Goal: Obtain resource: Download file/media

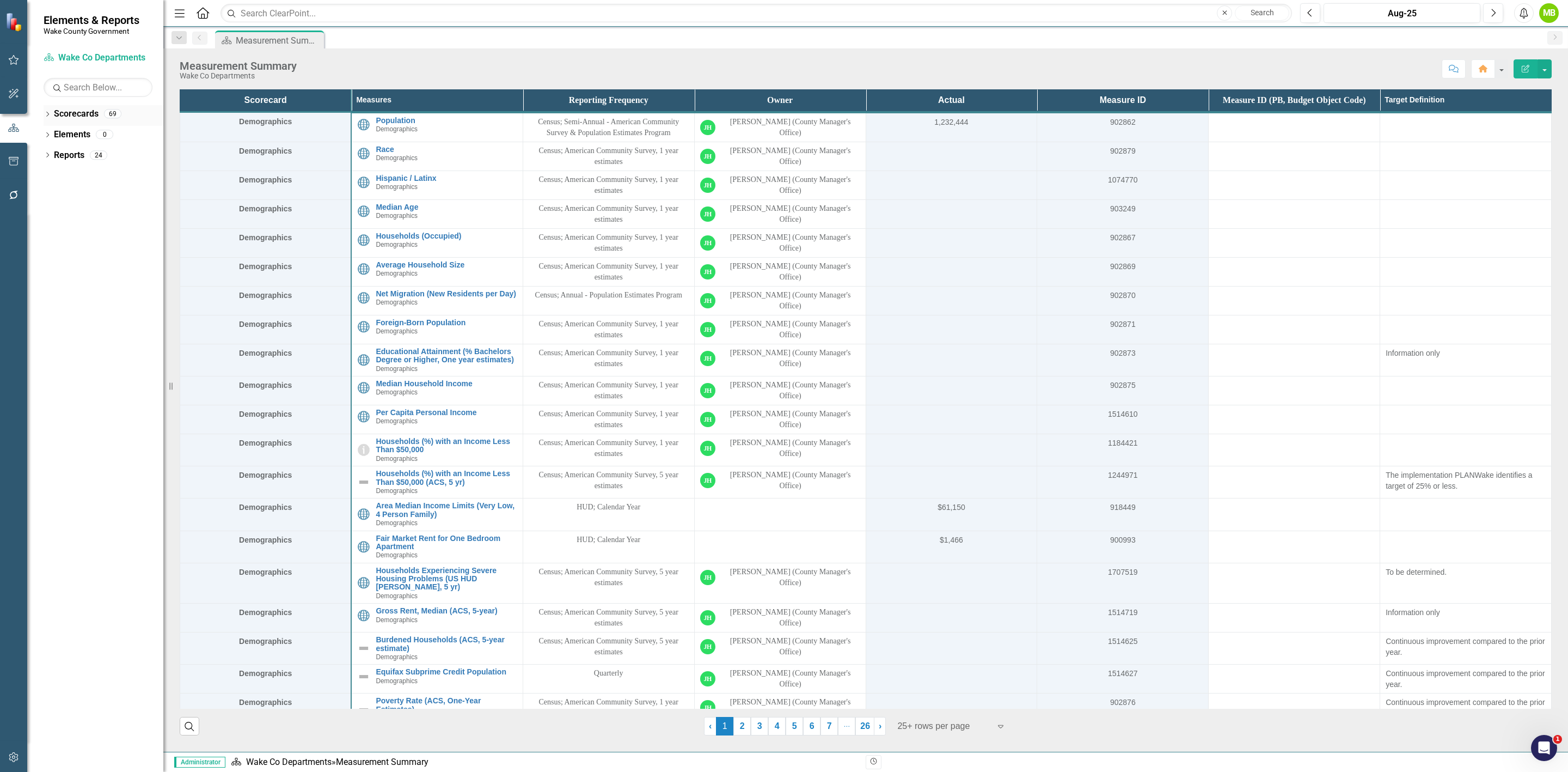
click at [44, 121] on div "Dropdown Scorecards 69" at bounding box center [103, 115] width 120 height 21
click at [46, 113] on icon "Dropdown" at bounding box center [47, 115] width 8 height 6
click at [53, 154] on icon "Dropdown" at bounding box center [53, 155] width 8 height 6
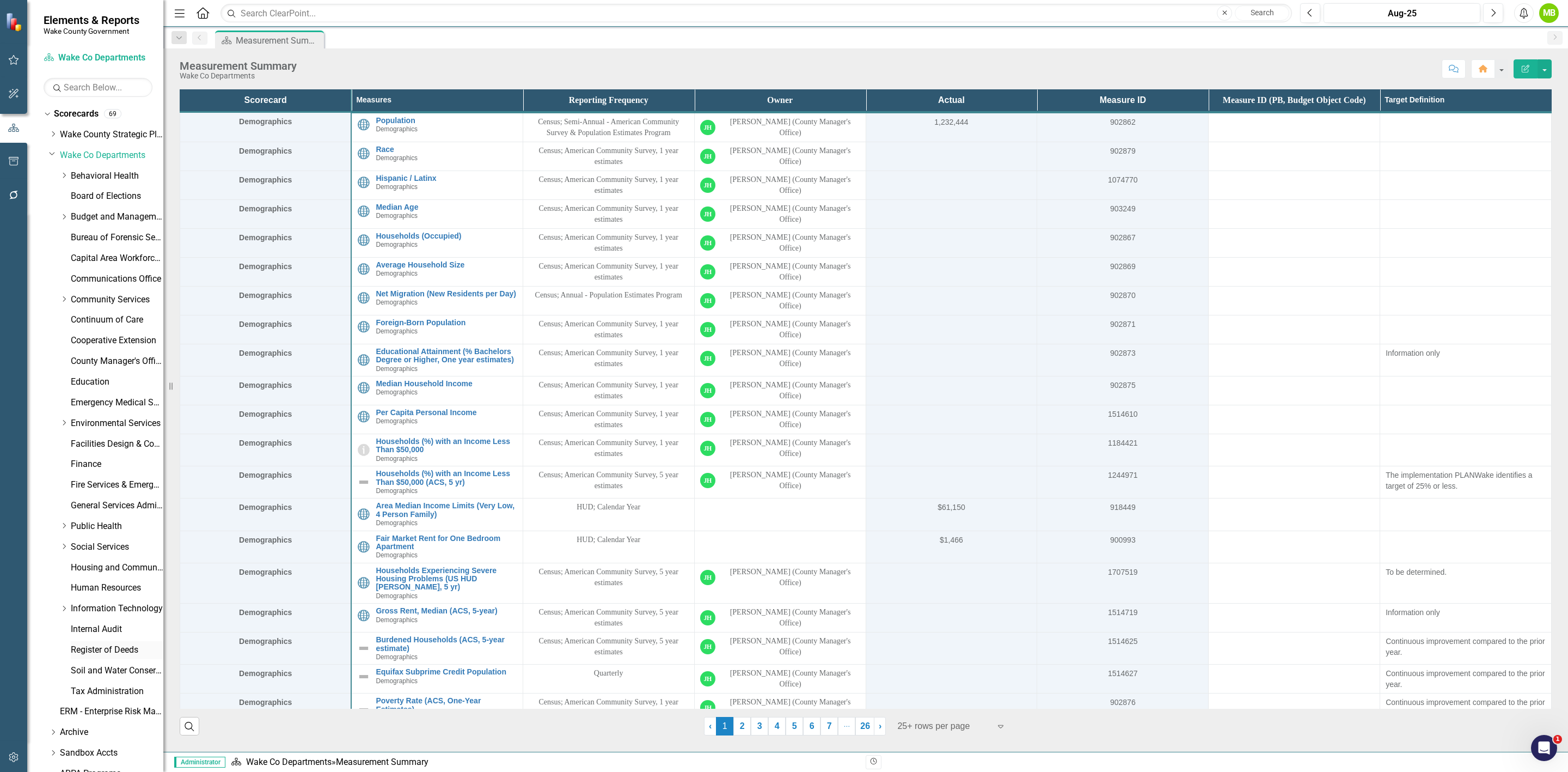
click at [124, 653] on link "Register of Deeds" at bounding box center [117, 650] width 92 height 13
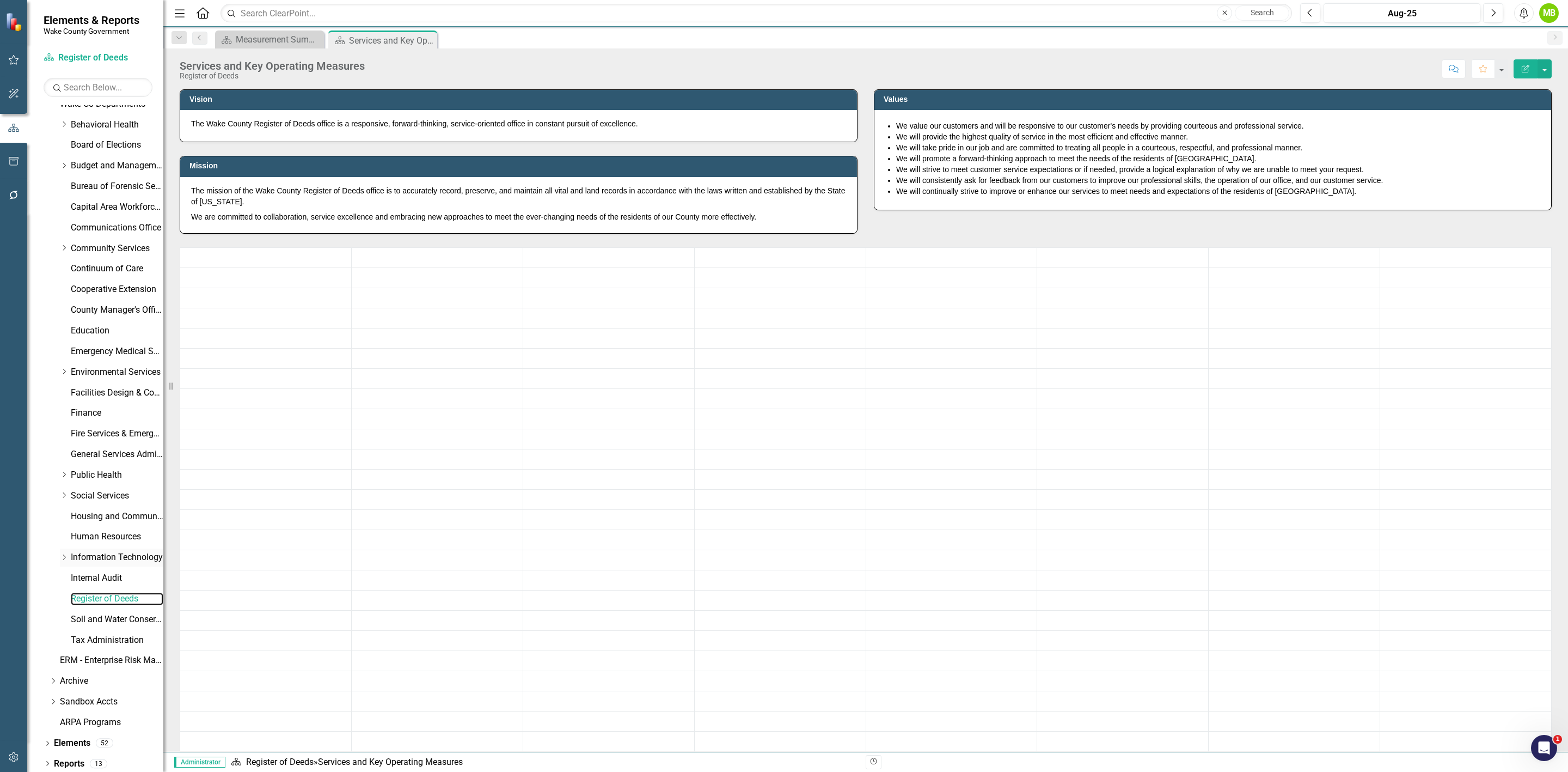
scroll to position [55, 0]
click at [69, 762] on link "Reports" at bounding box center [69, 760] width 31 height 13
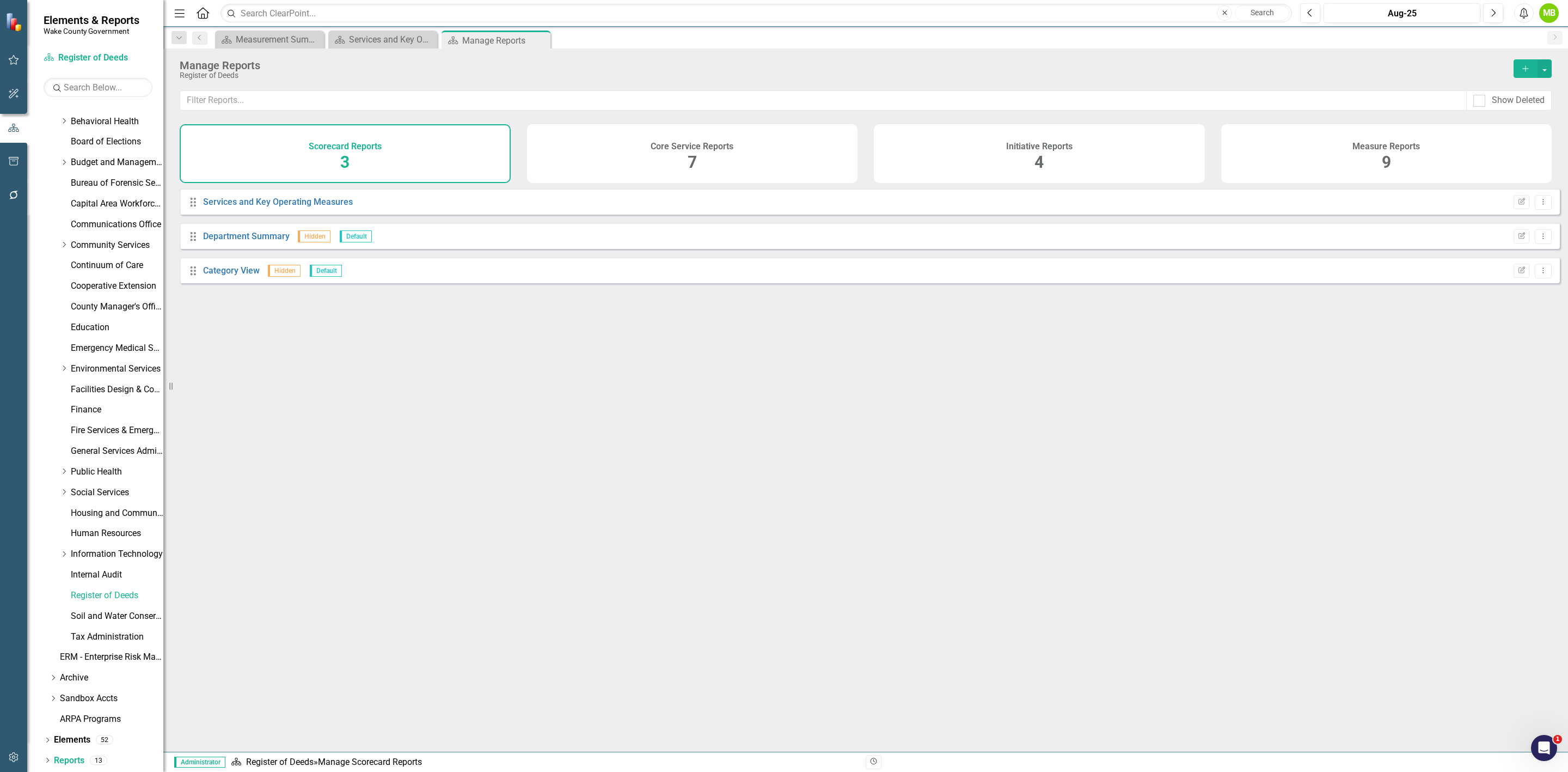
click at [689, 150] on h4 "Core Service Reports" at bounding box center [692, 146] width 83 height 10
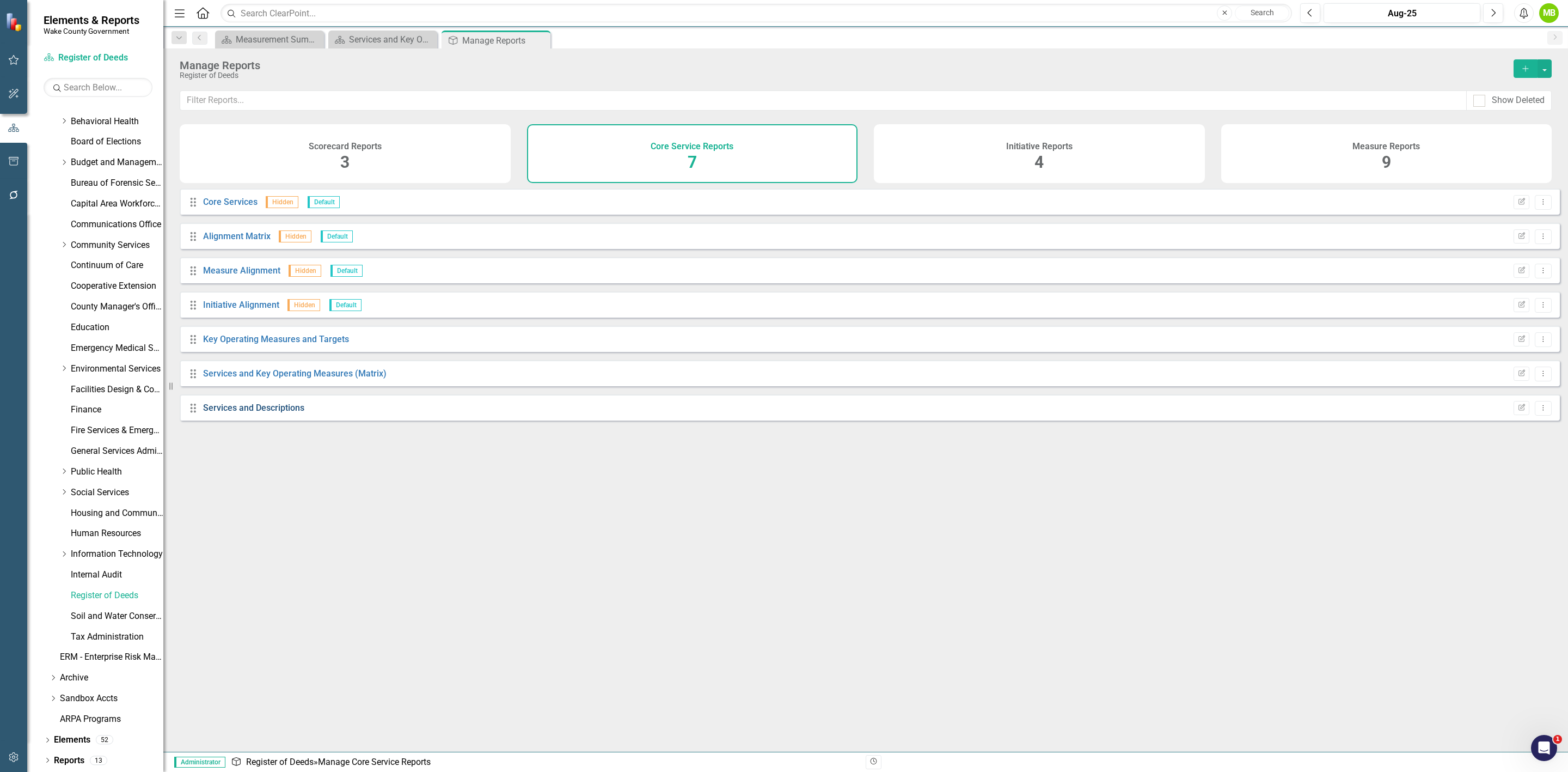
click at [284, 413] on link "Services and Descriptions" at bounding box center [254, 408] width 101 height 10
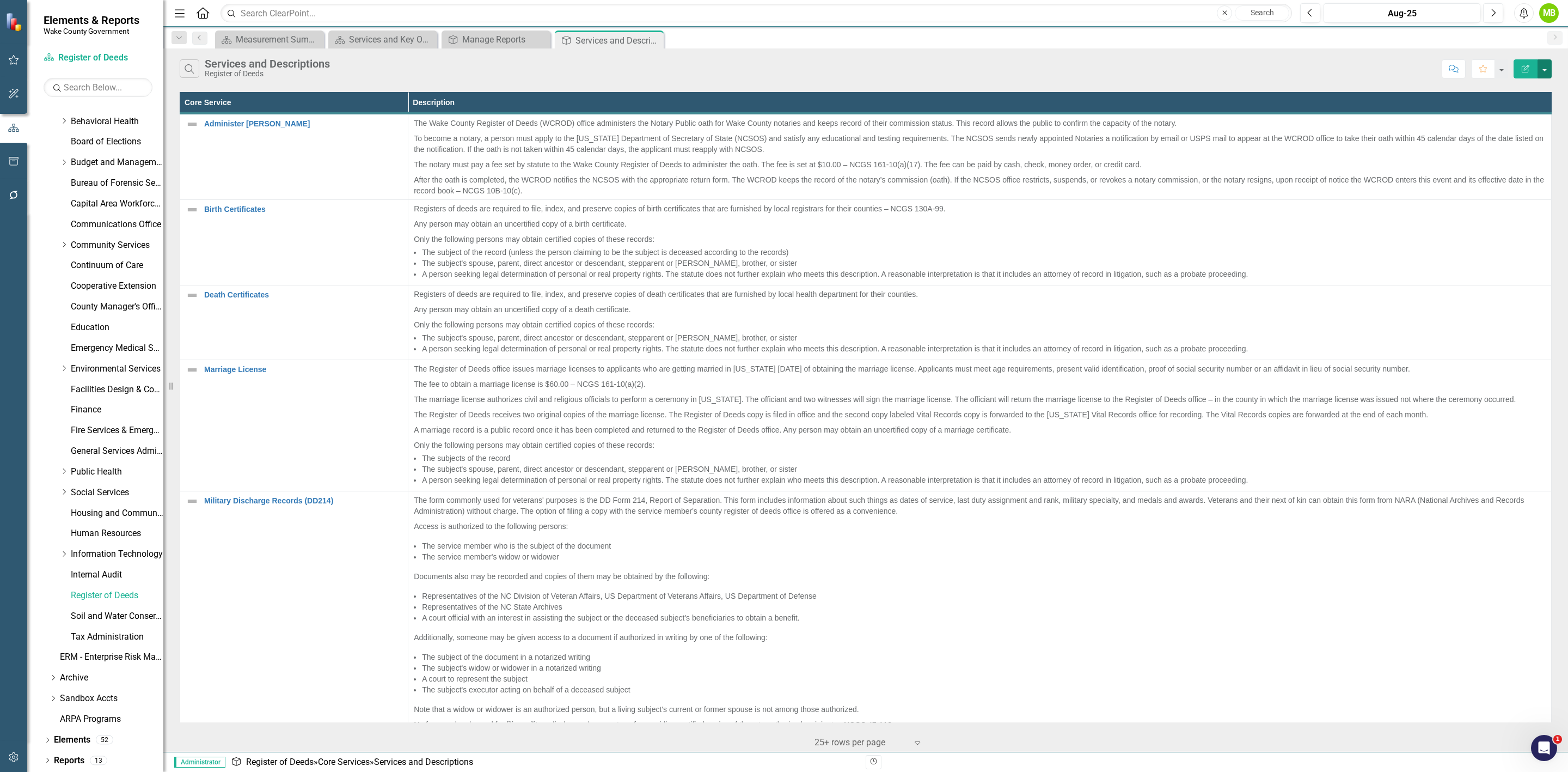
click at [1541, 67] on button "button" at bounding box center [1545, 69] width 14 height 19
click at [1528, 112] on link "PDF Export to PDF" at bounding box center [1508, 112] width 86 height 20
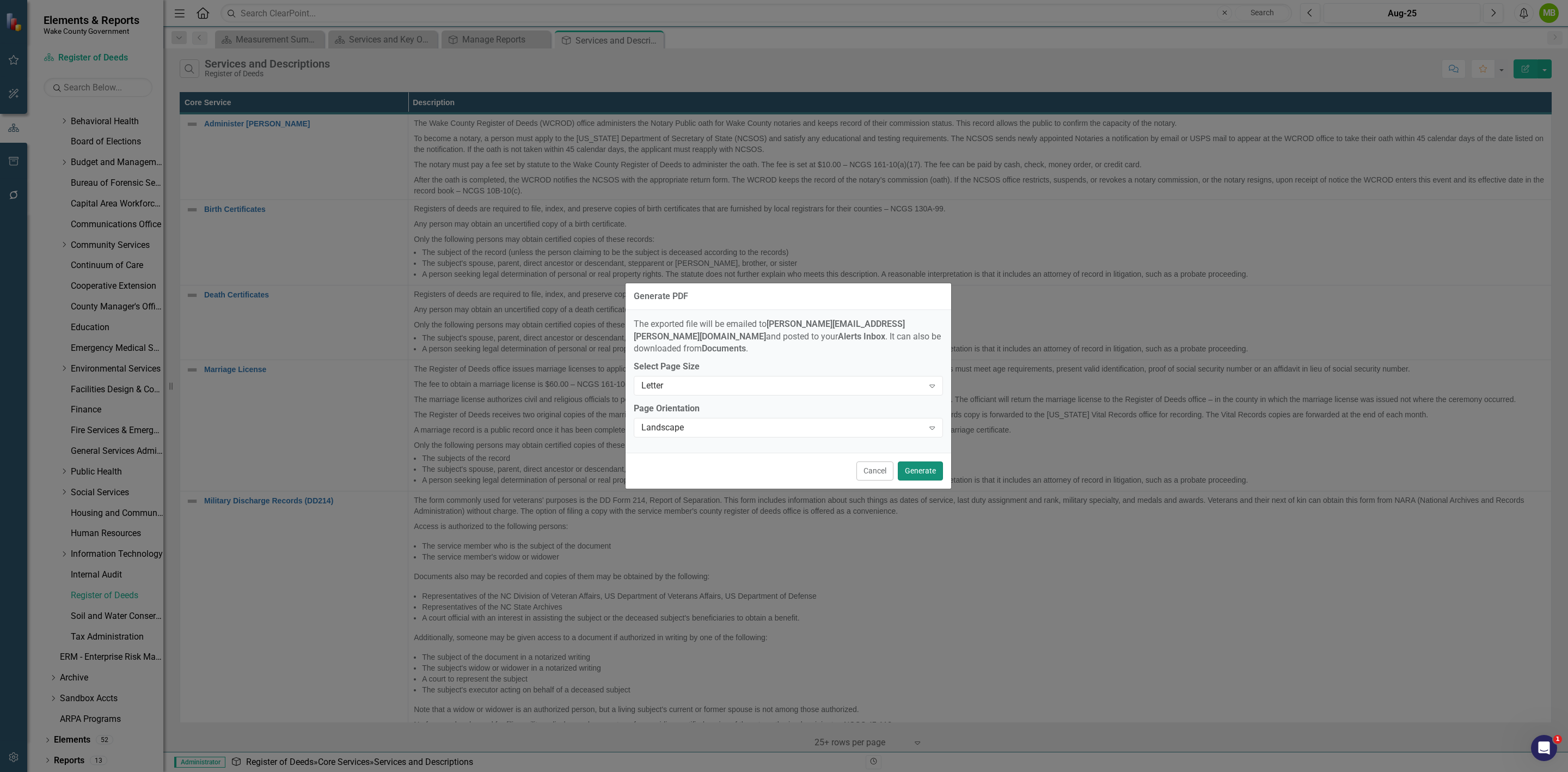
click at [924, 461] on button "Generate" at bounding box center [921, 471] width 45 height 19
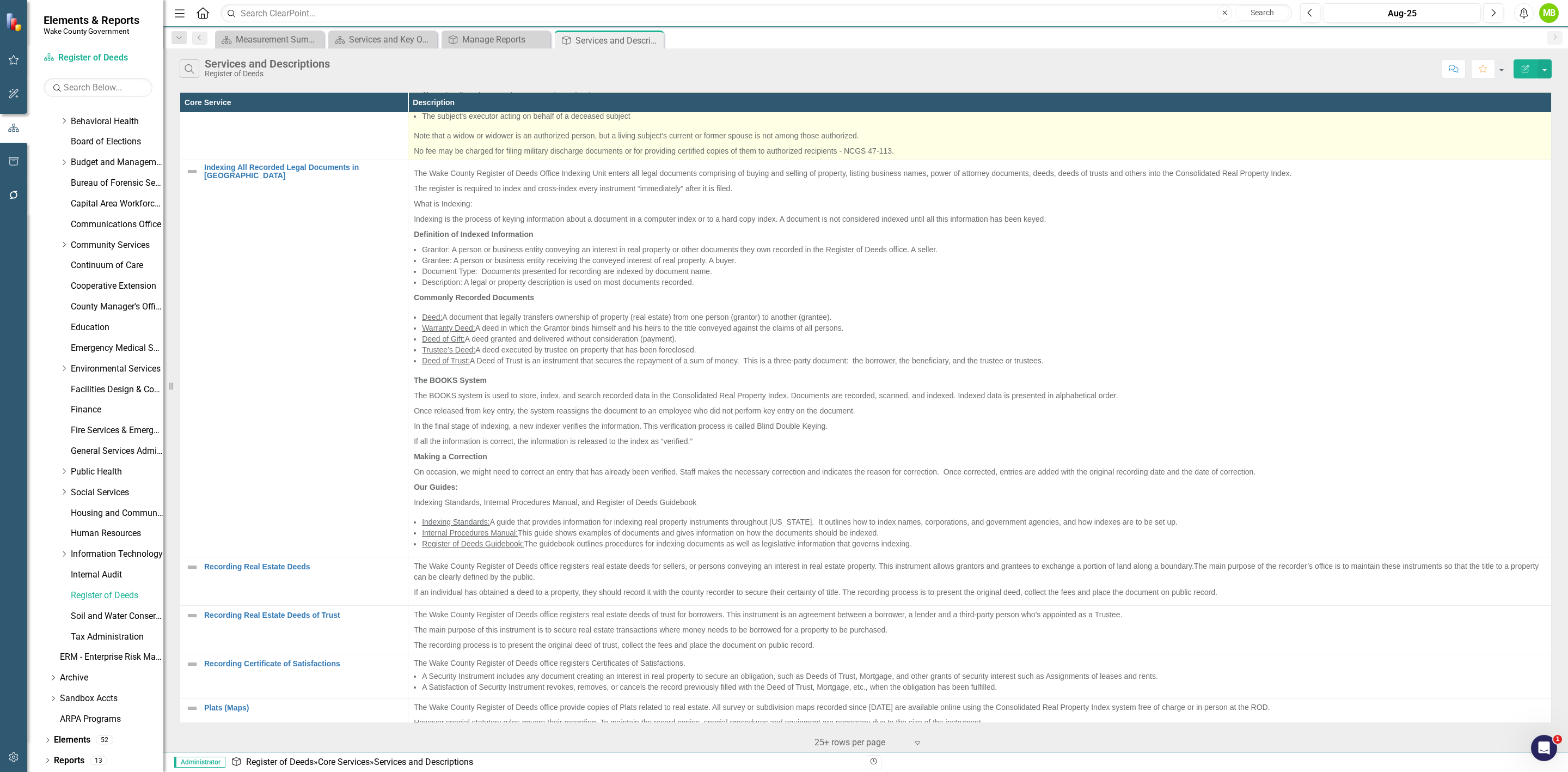
scroll to position [267, 0]
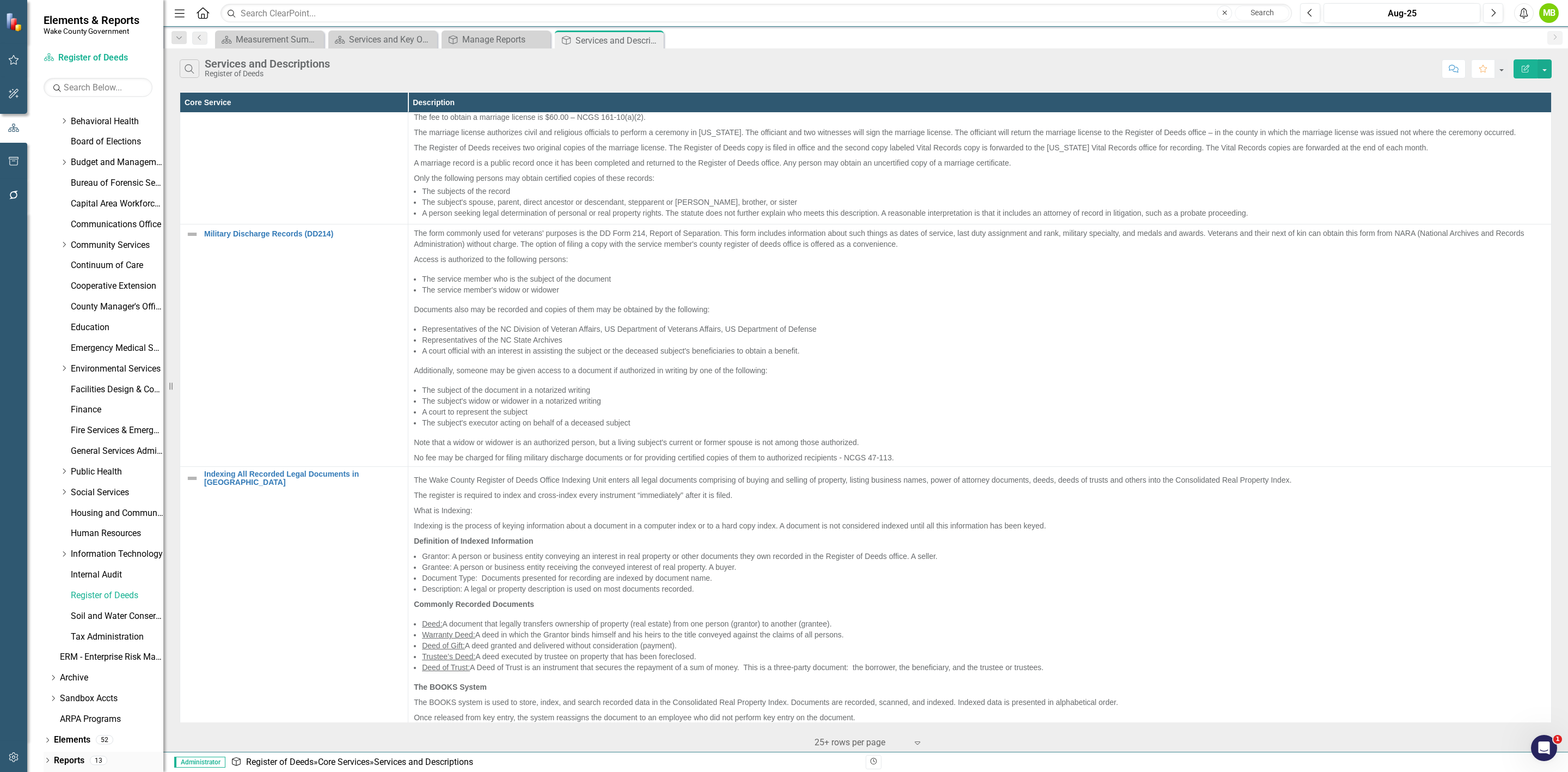
click at [74, 764] on link "Reports" at bounding box center [69, 760] width 31 height 13
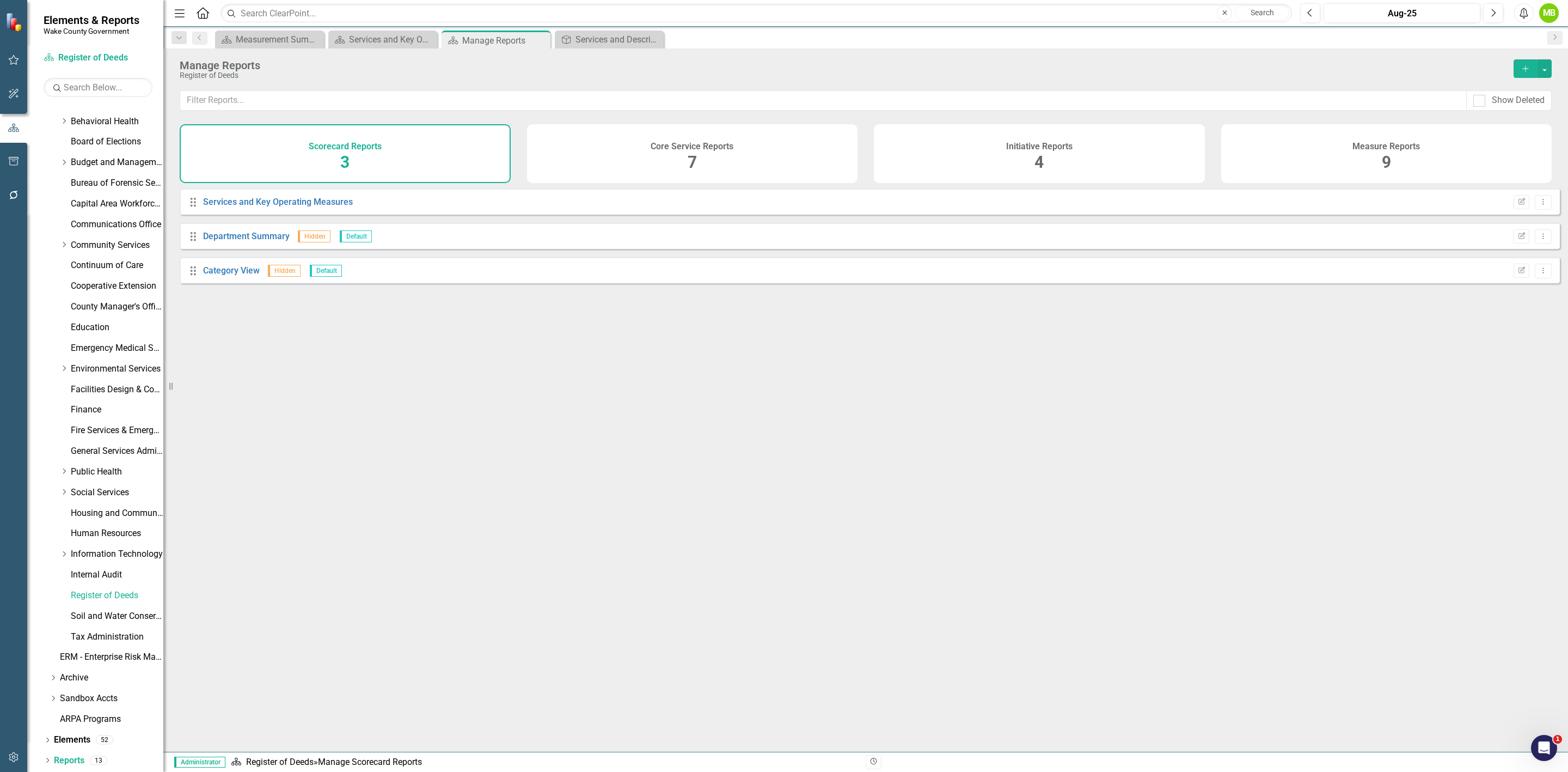
click at [1371, 162] on div "Measure Reports 9" at bounding box center [1387, 154] width 331 height 59
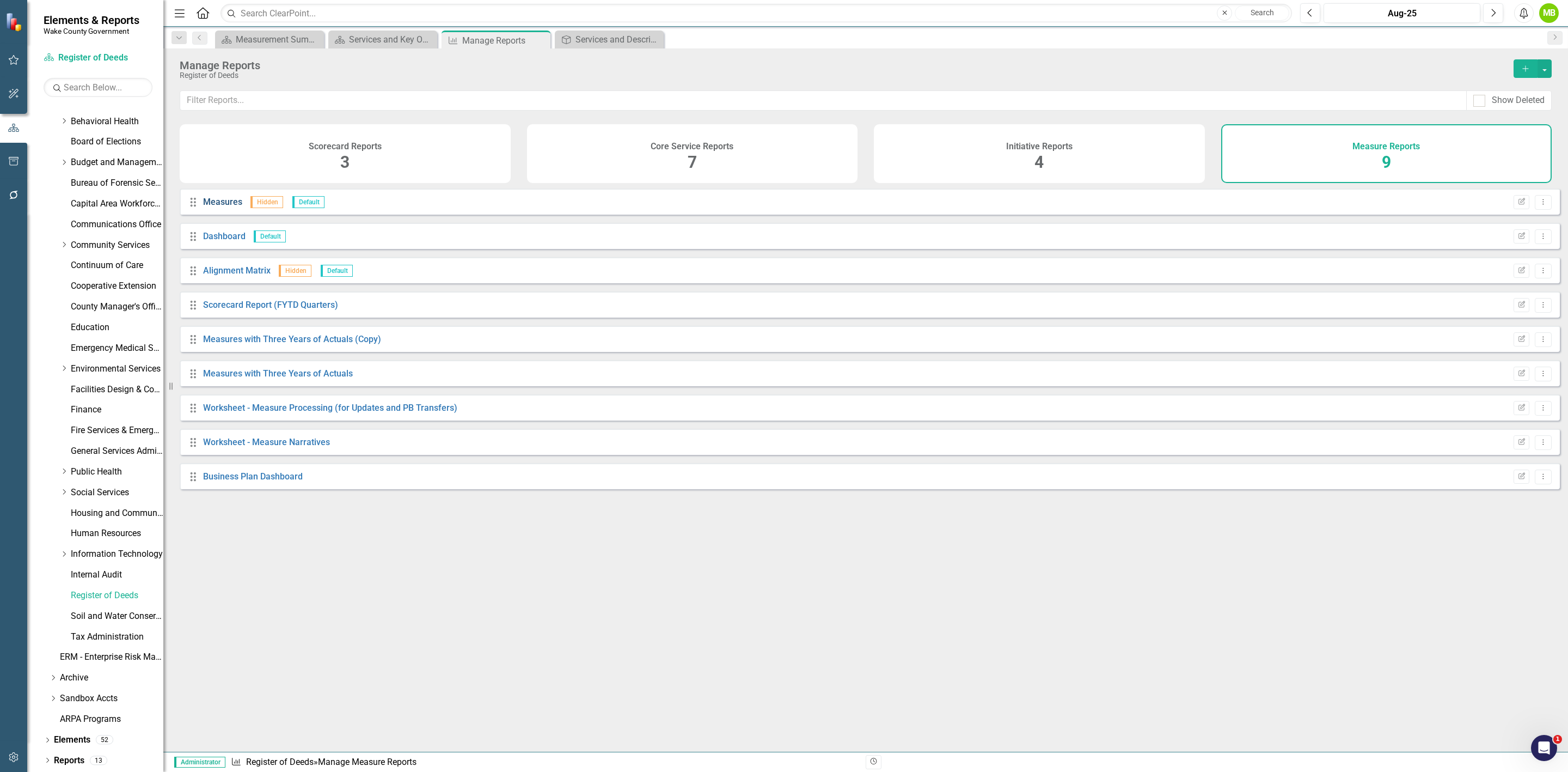
click at [208, 207] on link "Measures" at bounding box center [222, 202] width 39 height 10
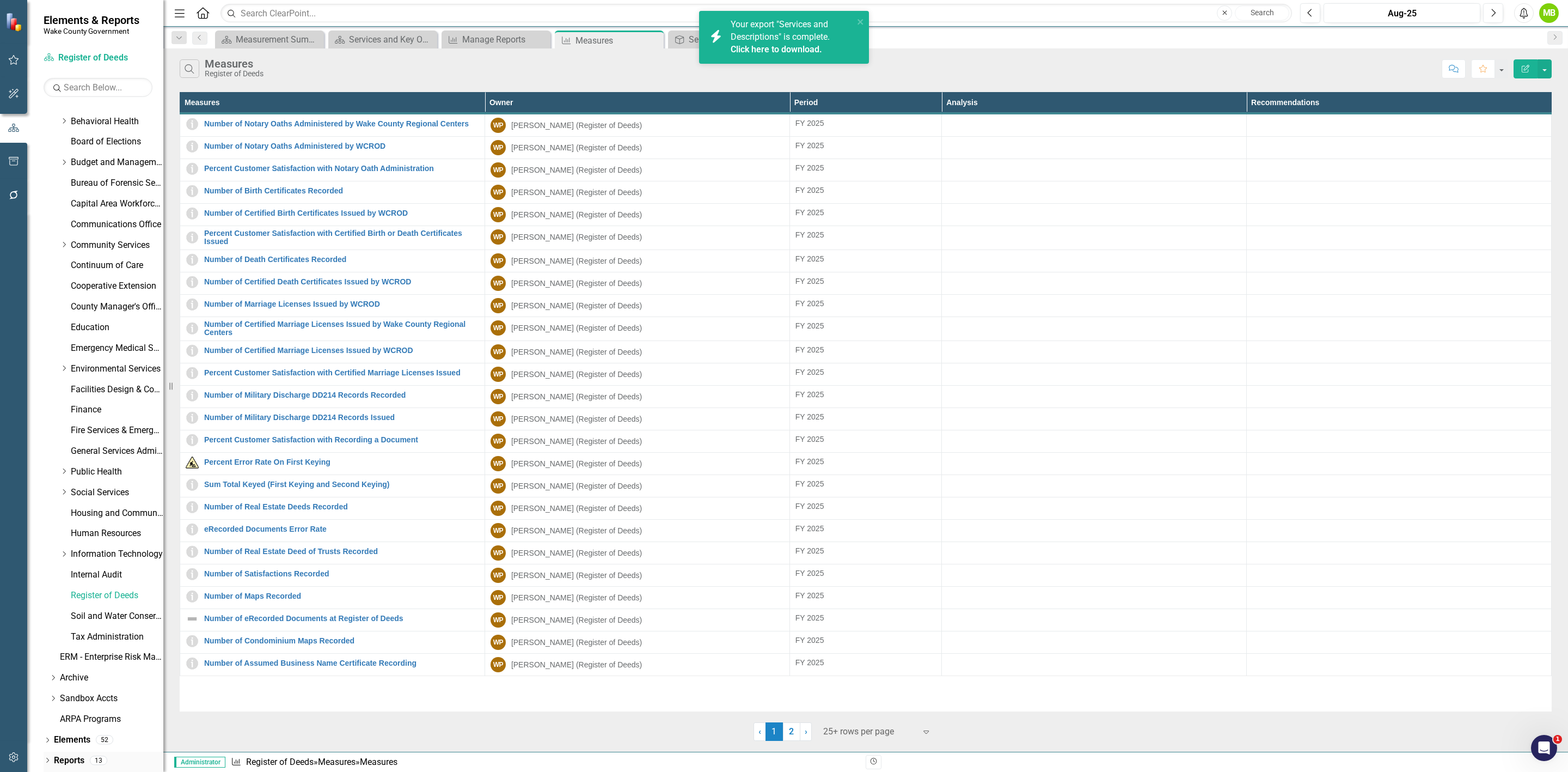
click at [64, 764] on link "Reports" at bounding box center [69, 760] width 31 height 13
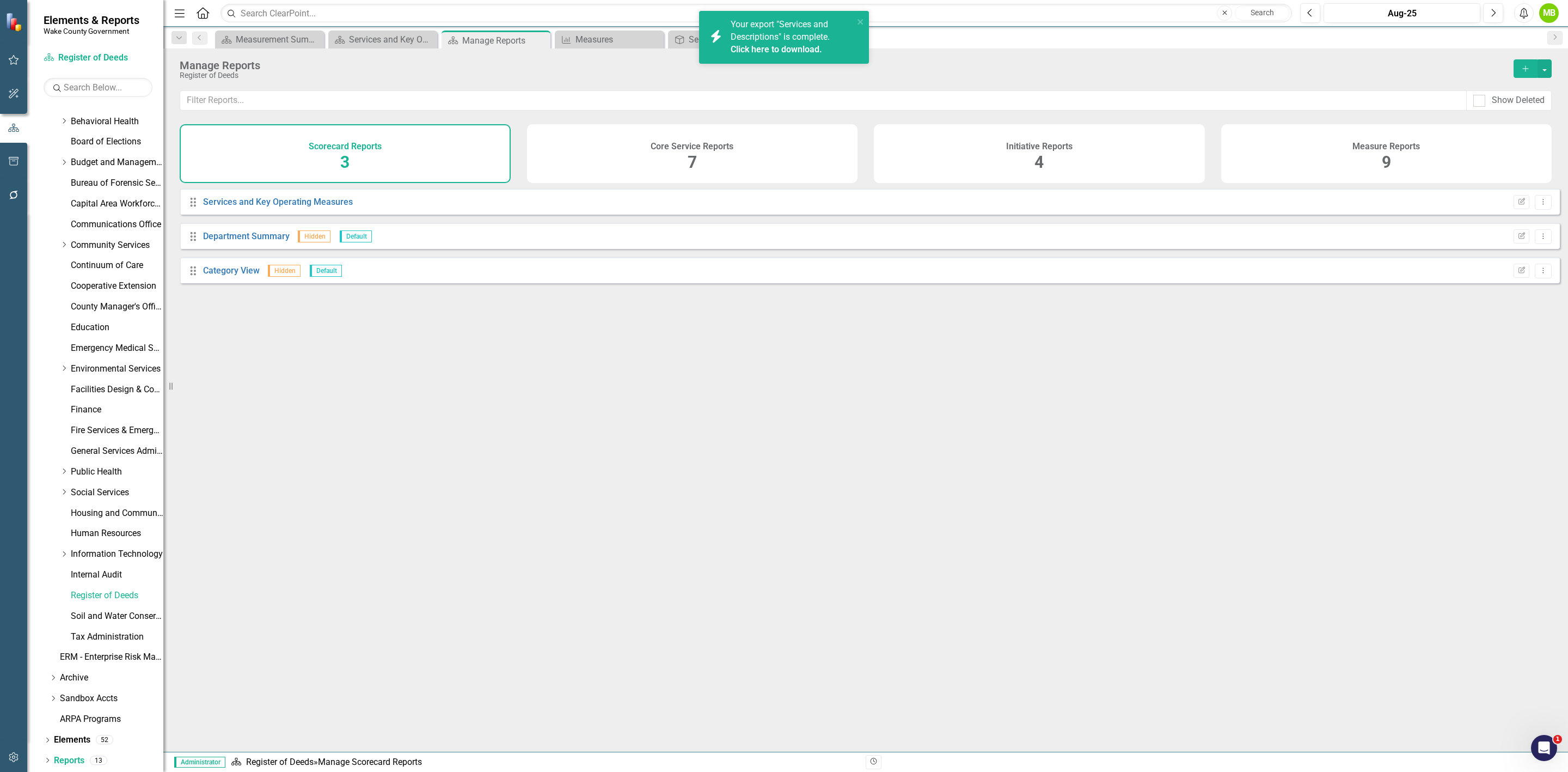
click at [1387, 164] on span "9" at bounding box center [1387, 162] width 9 height 19
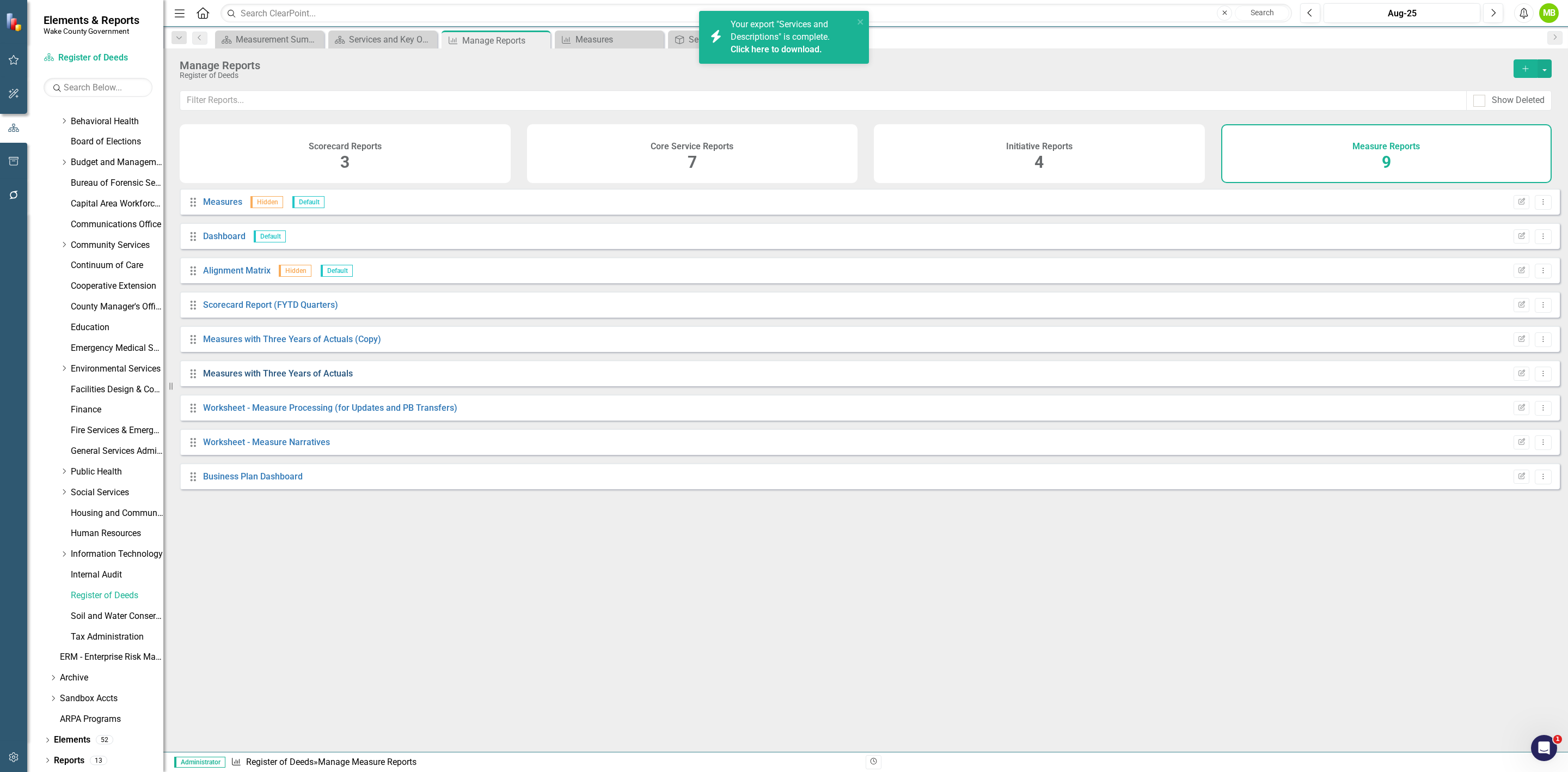
click at [286, 378] on link "Measures with Three Years of Actuals" at bounding box center [278, 373] width 150 height 10
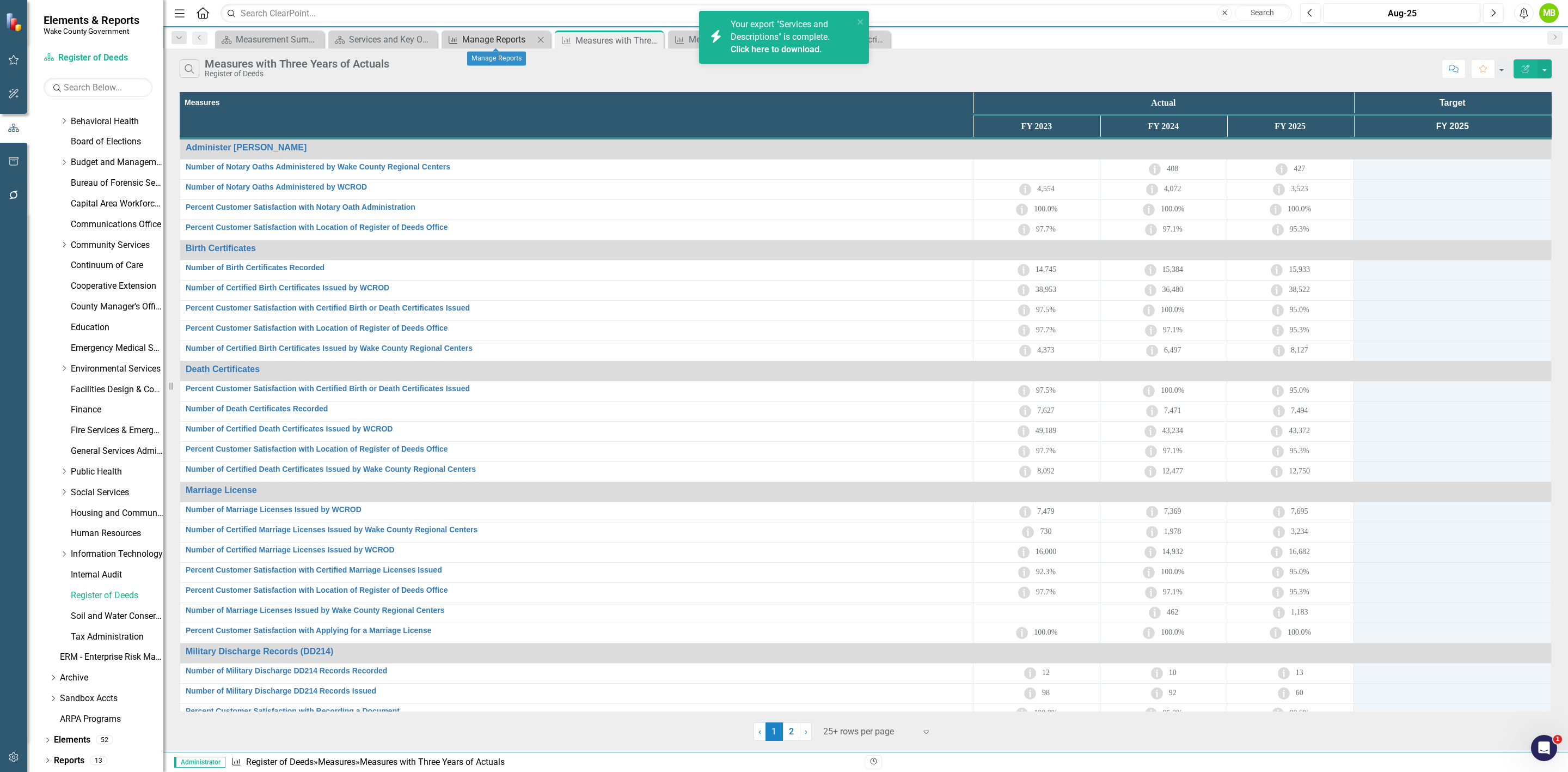
click at [485, 39] on div "Manage Reports" at bounding box center [498, 39] width 72 height 13
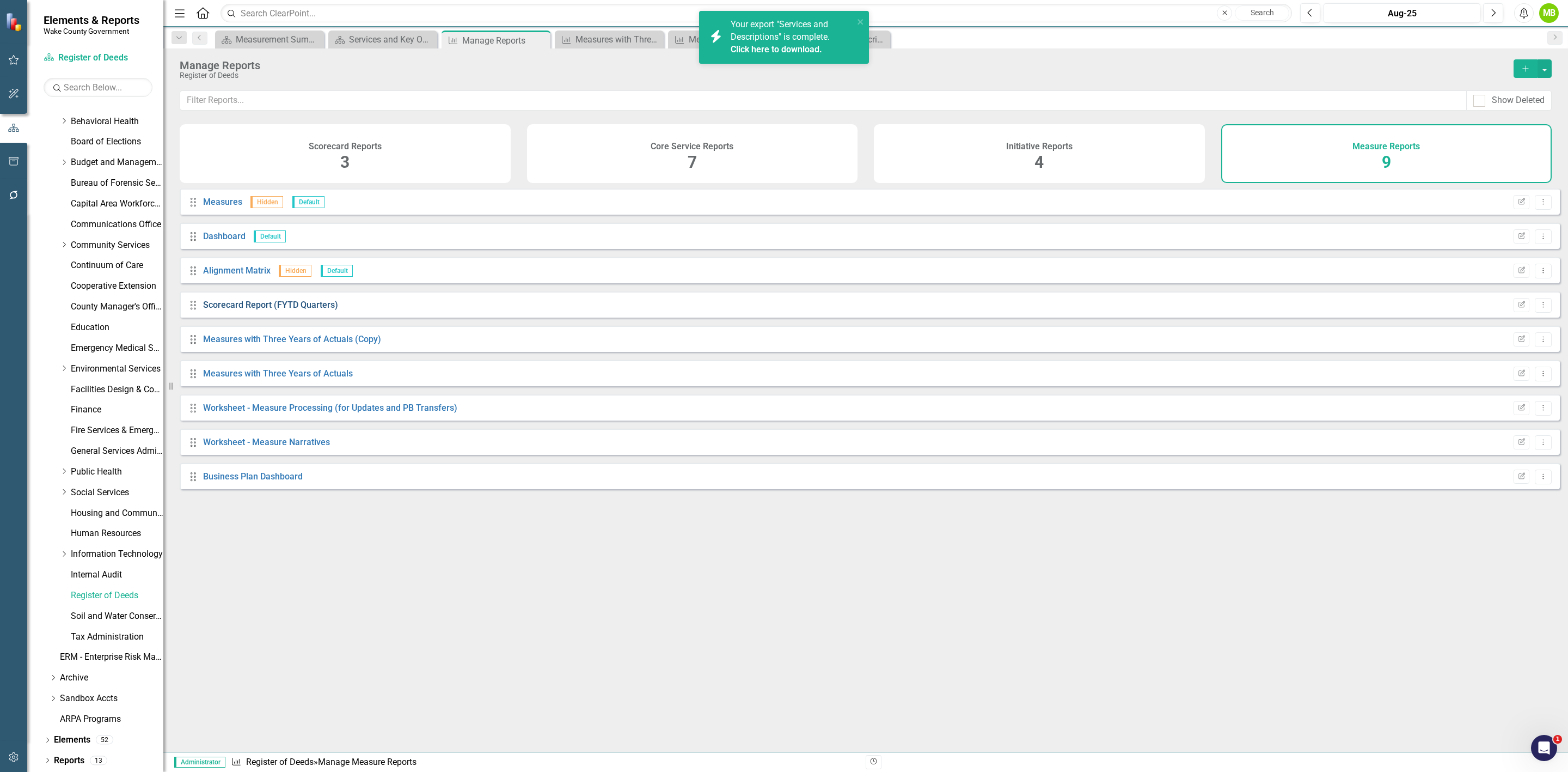
click at [286, 308] on link "Scorecard Report (FYTD Quarters)" at bounding box center [271, 305] width 135 height 10
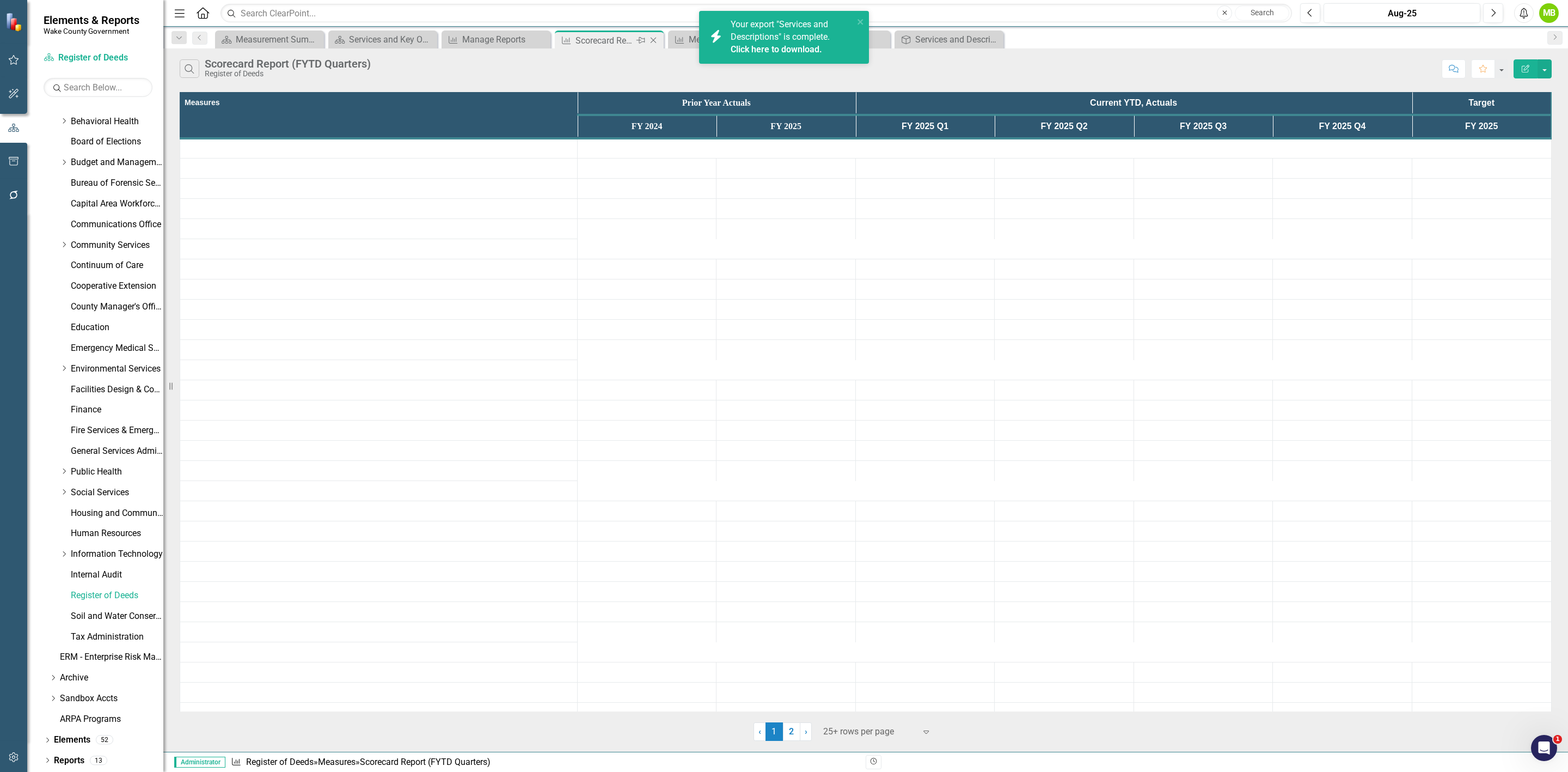
click at [654, 40] on icon "Close" at bounding box center [653, 40] width 11 height 9
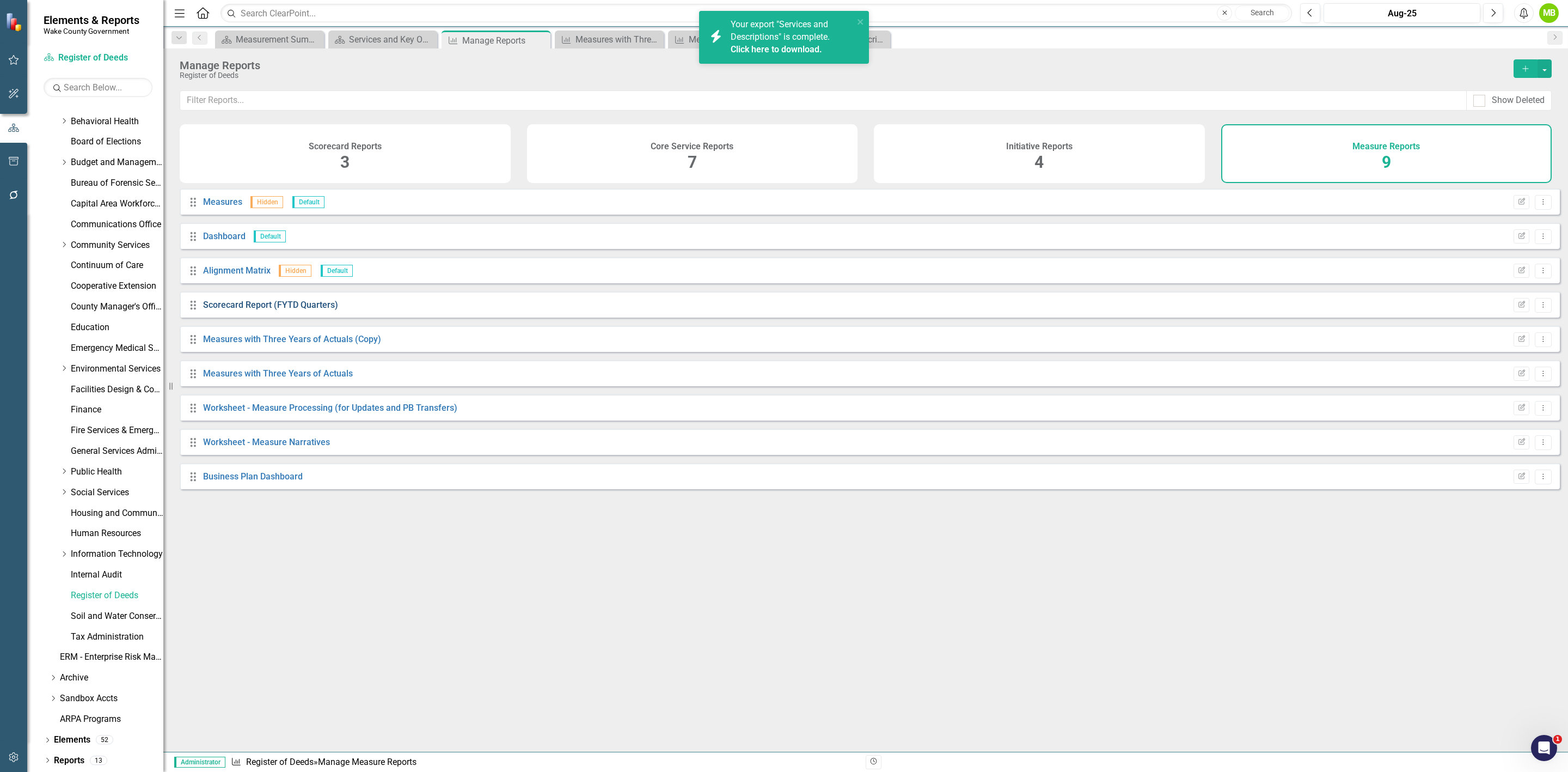
click at [244, 310] on link "Scorecard Report (FYTD Quarters)" at bounding box center [271, 305] width 135 height 10
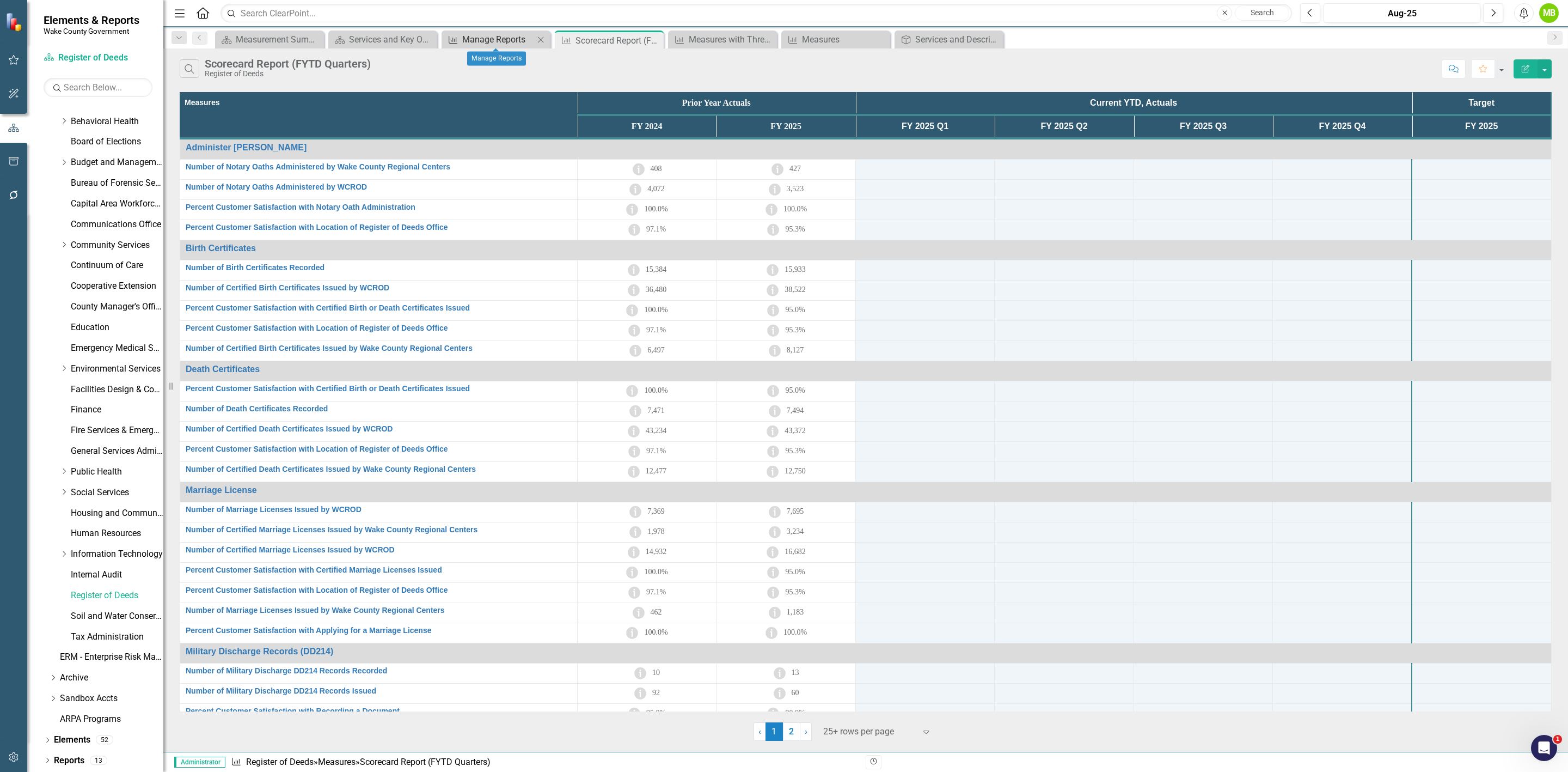
click at [481, 37] on div "Manage Reports" at bounding box center [498, 39] width 72 height 13
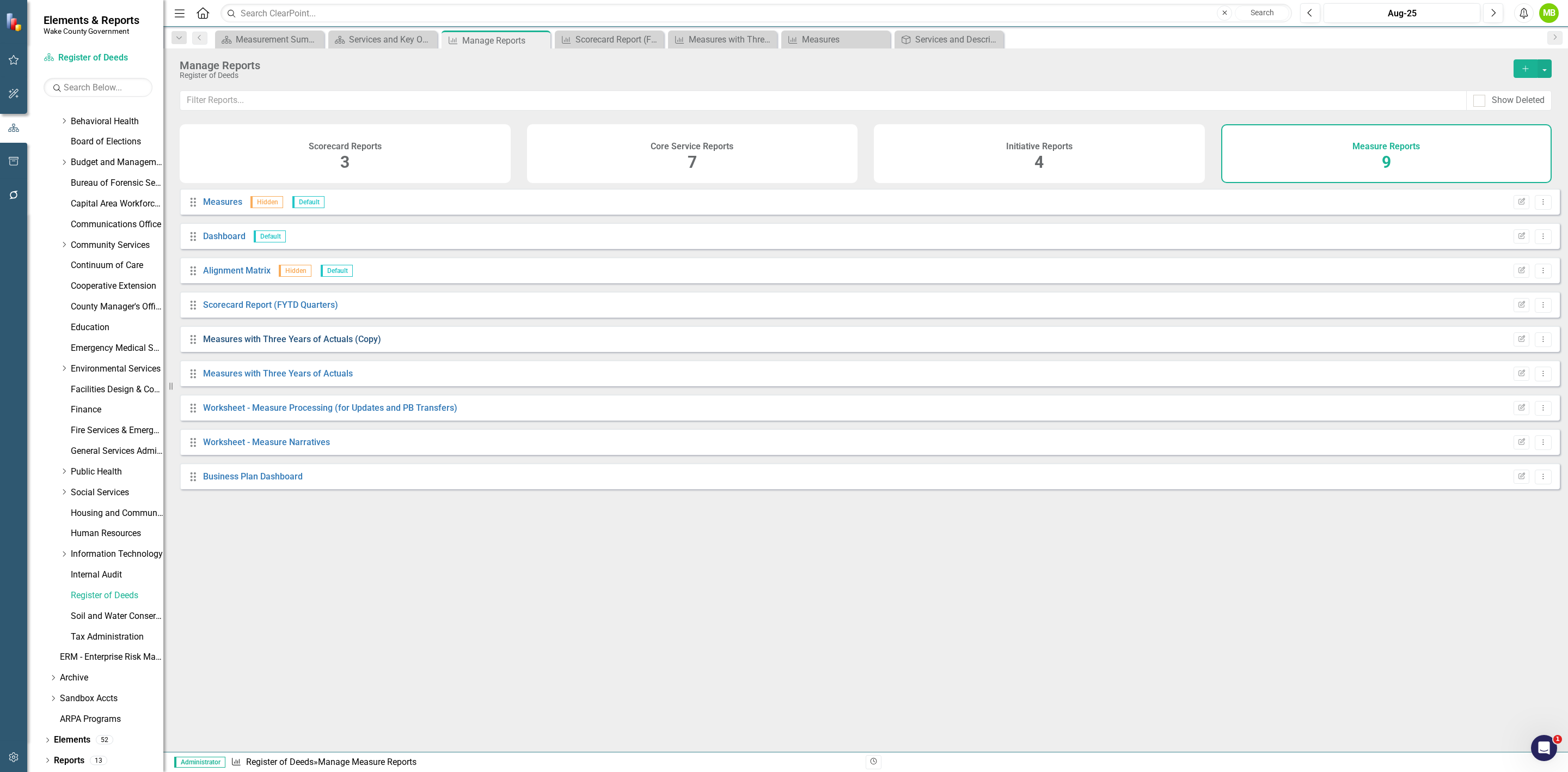
click at [307, 344] on link "Measures with Three Years of Actuals (Copy)" at bounding box center [292, 339] width 178 height 10
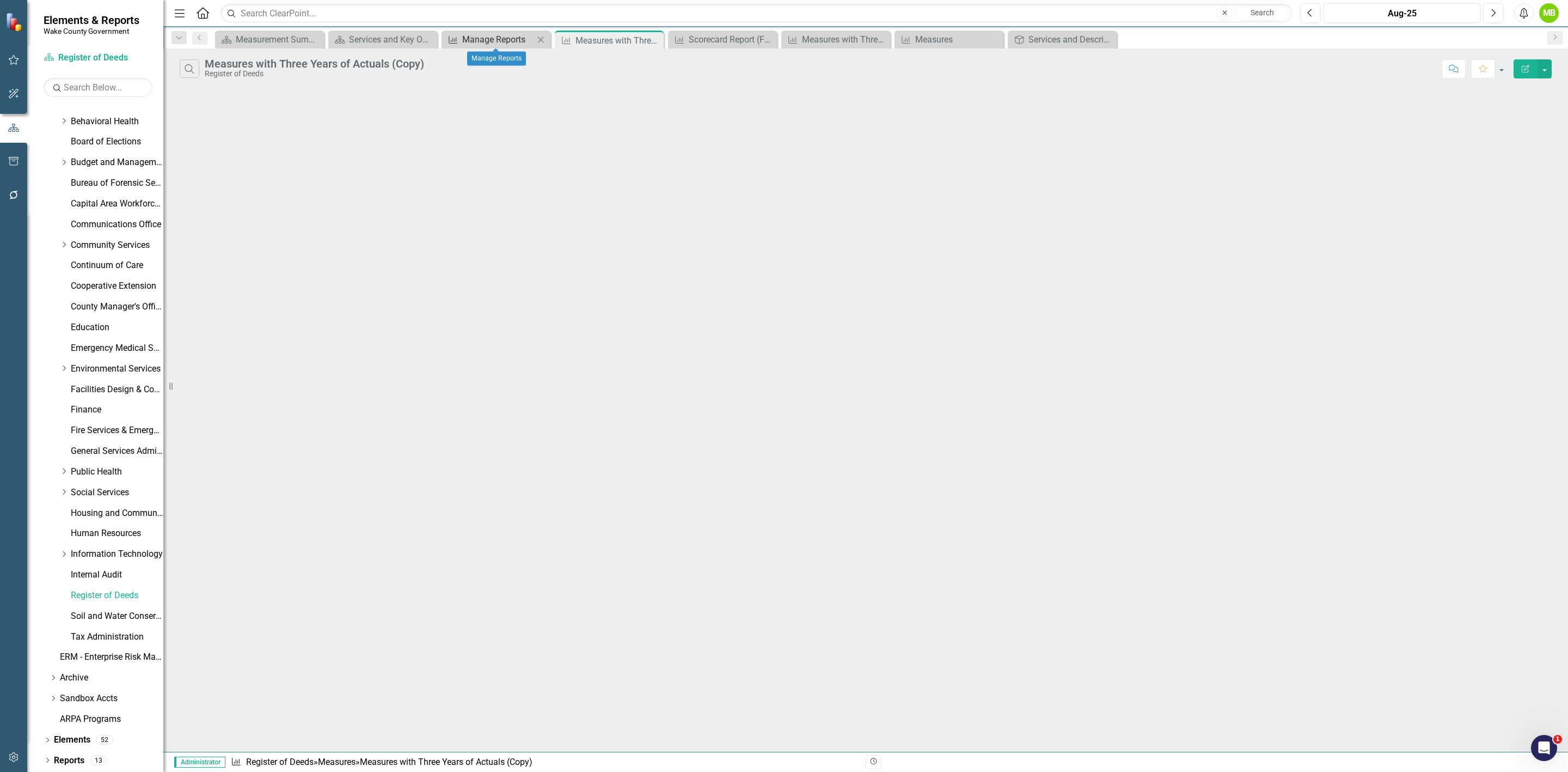
click at [506, 38] on div "Manage Reports" at bounding box center [498, 39] width 72 height 13
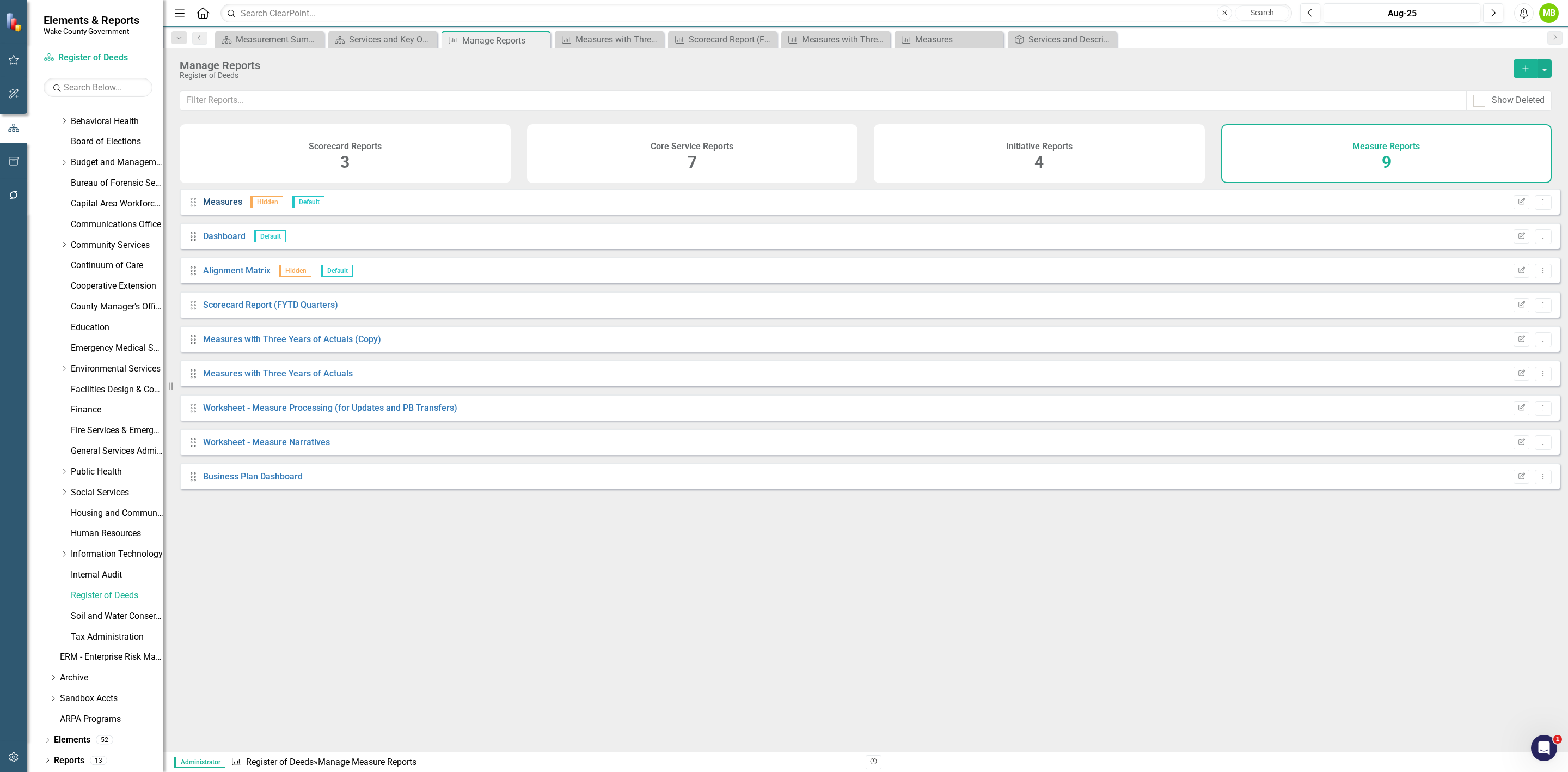
click at [204, 207] on link "Measures" at bounding box center [222, 202] width 39 height 10
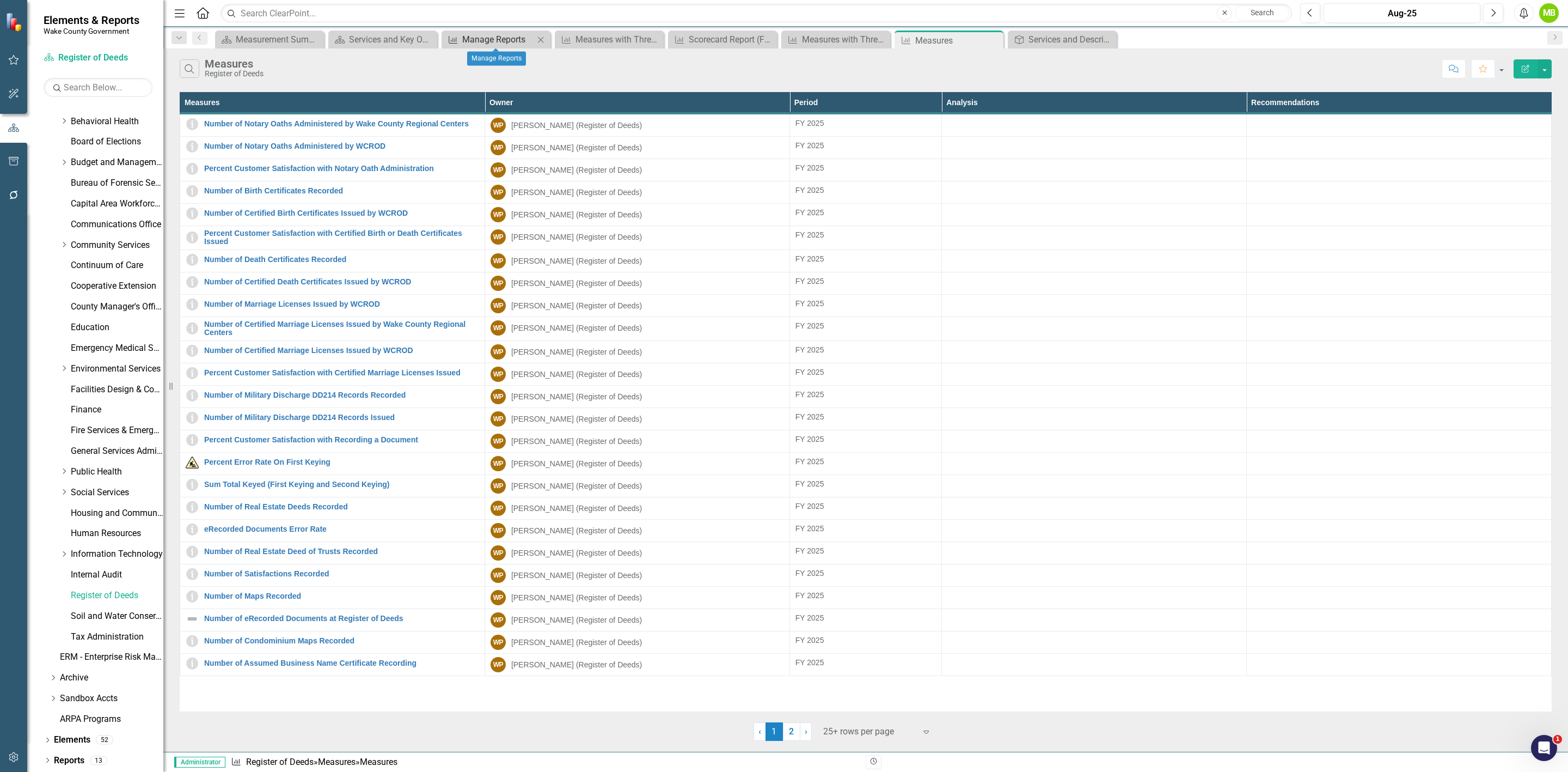
click at [485, 42] on div "Manage Reports" at bounding box center [498, 39] width 72 height 13
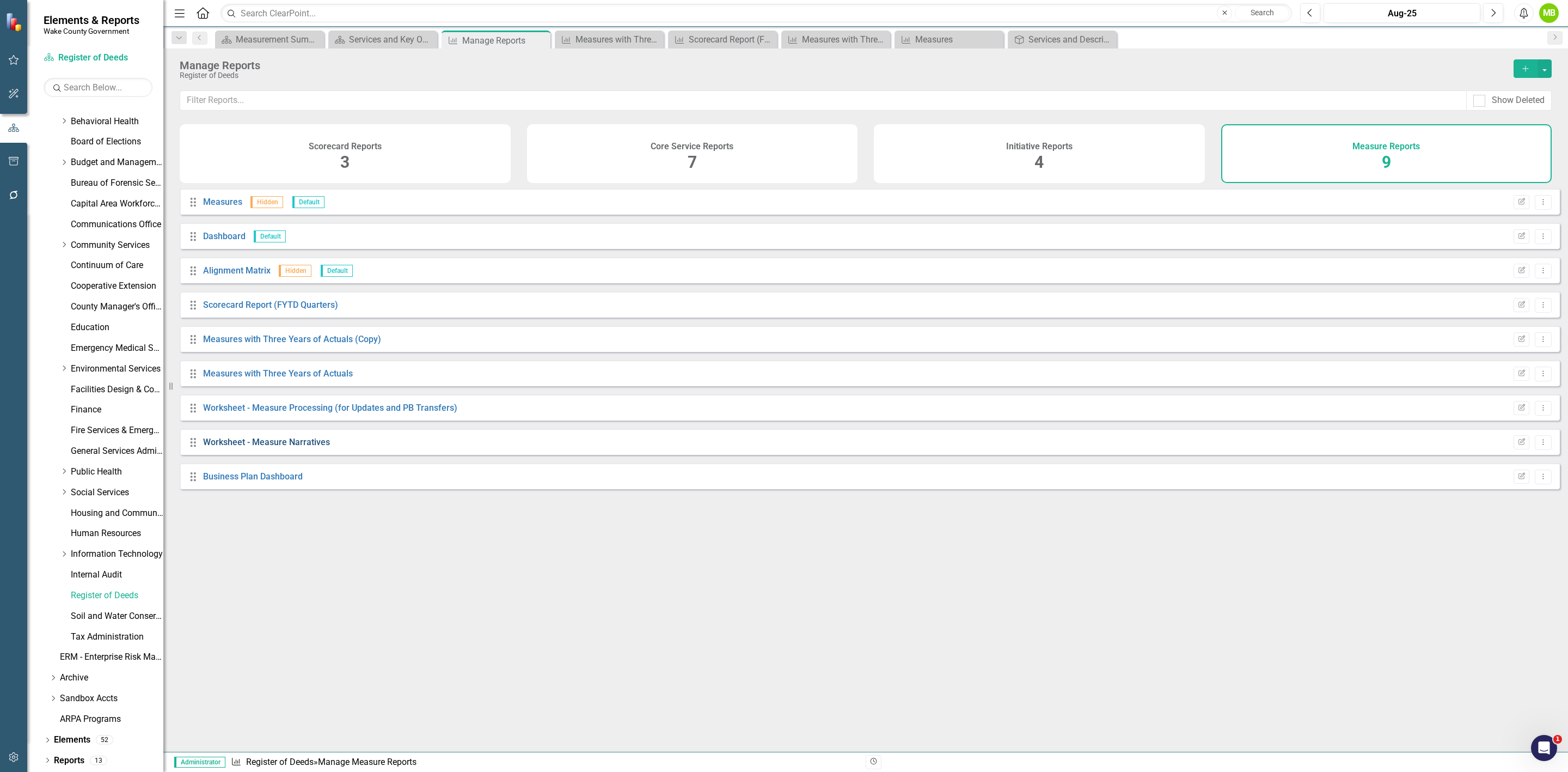
click at [303, 447] on link "Worksheet - Measure Narratives" at bounding box center [267, 442] width 127 height 10
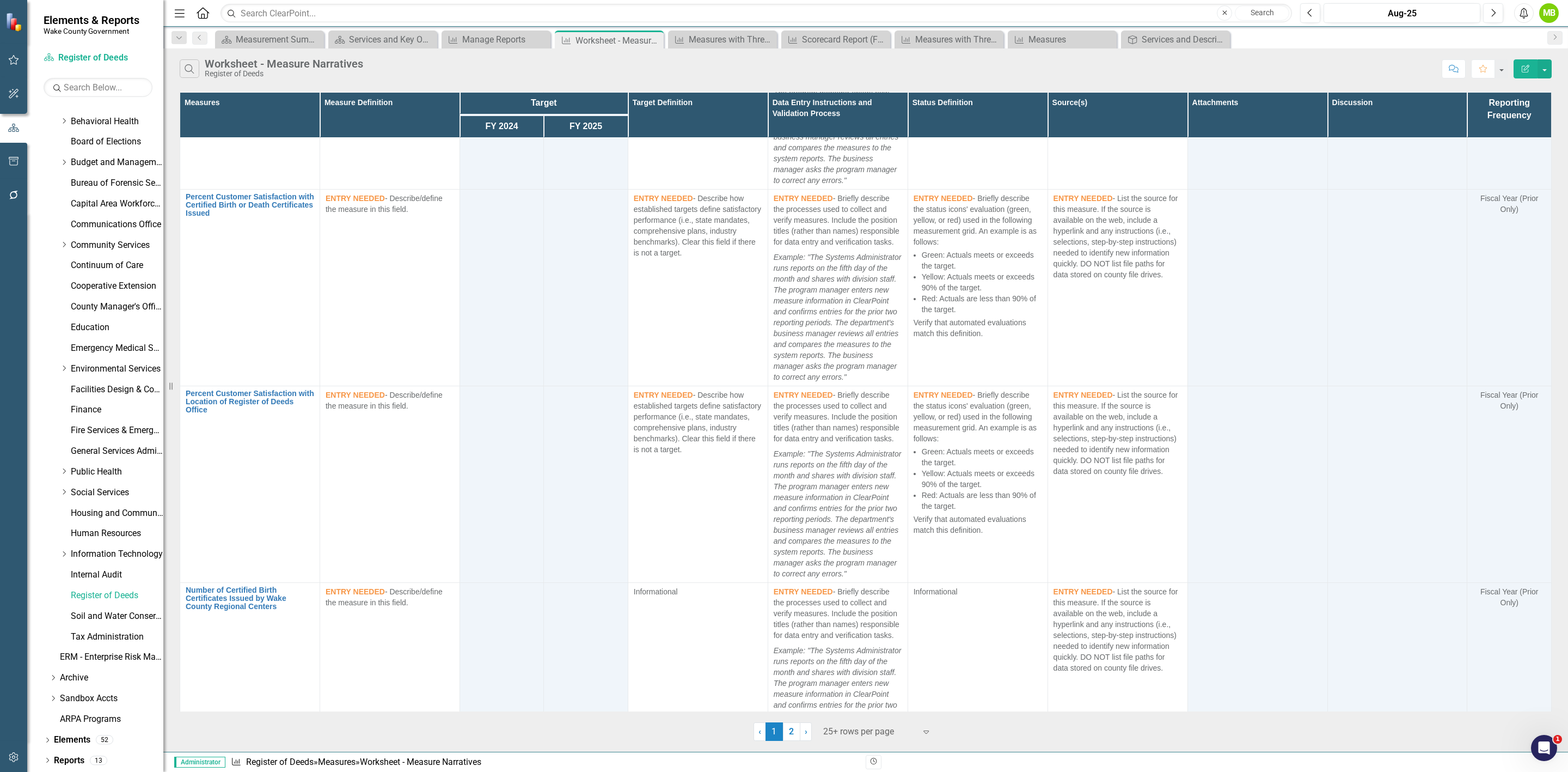
scroll to position [1144, 0]
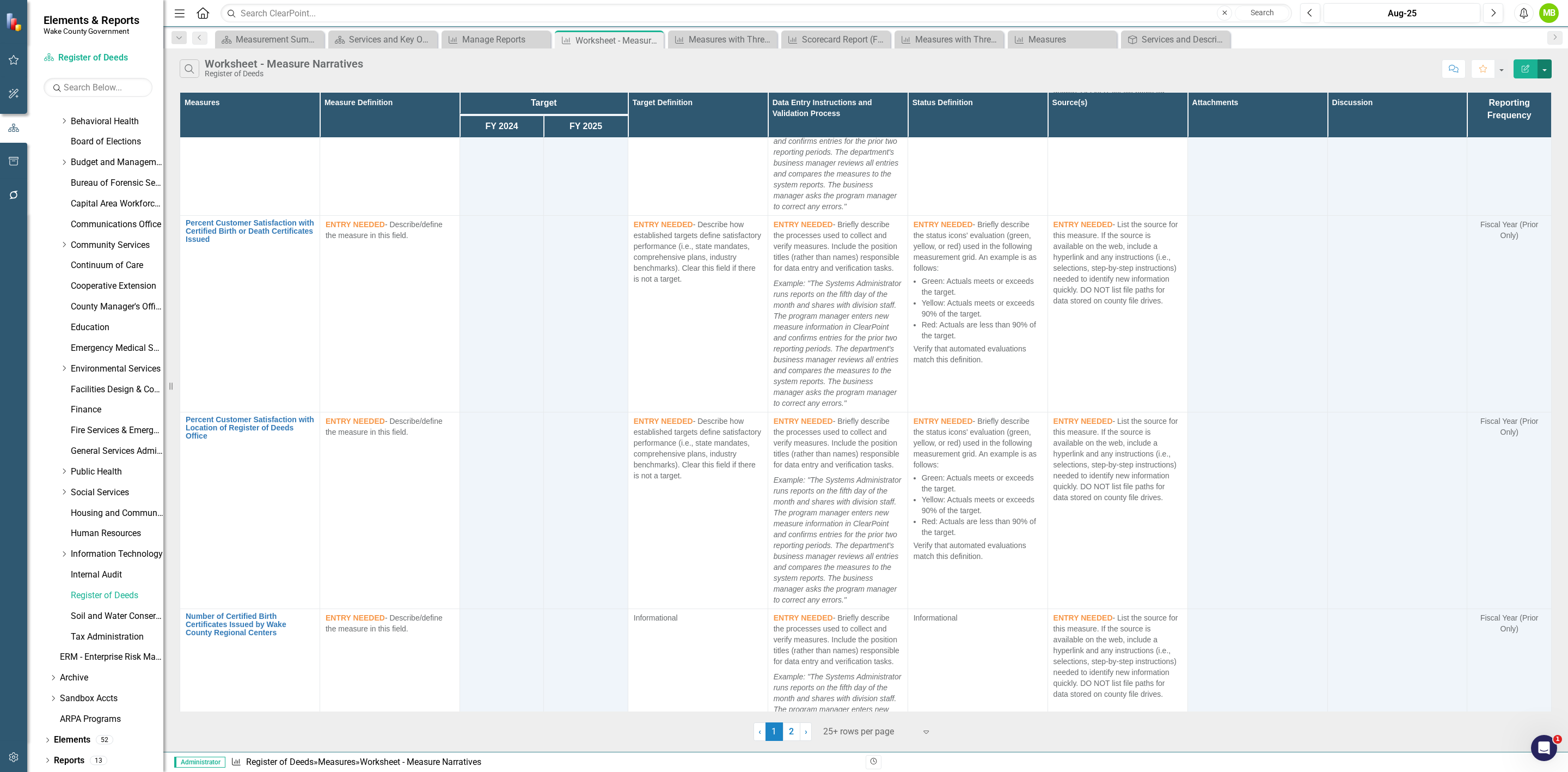
click at [1539, 69] on button "button" at bounding box center [1545, 69] width 14 height 19
click at [1510, 116] on link "PDF Export to PDF" at bounding box center [1508, 112] width 86 height 20
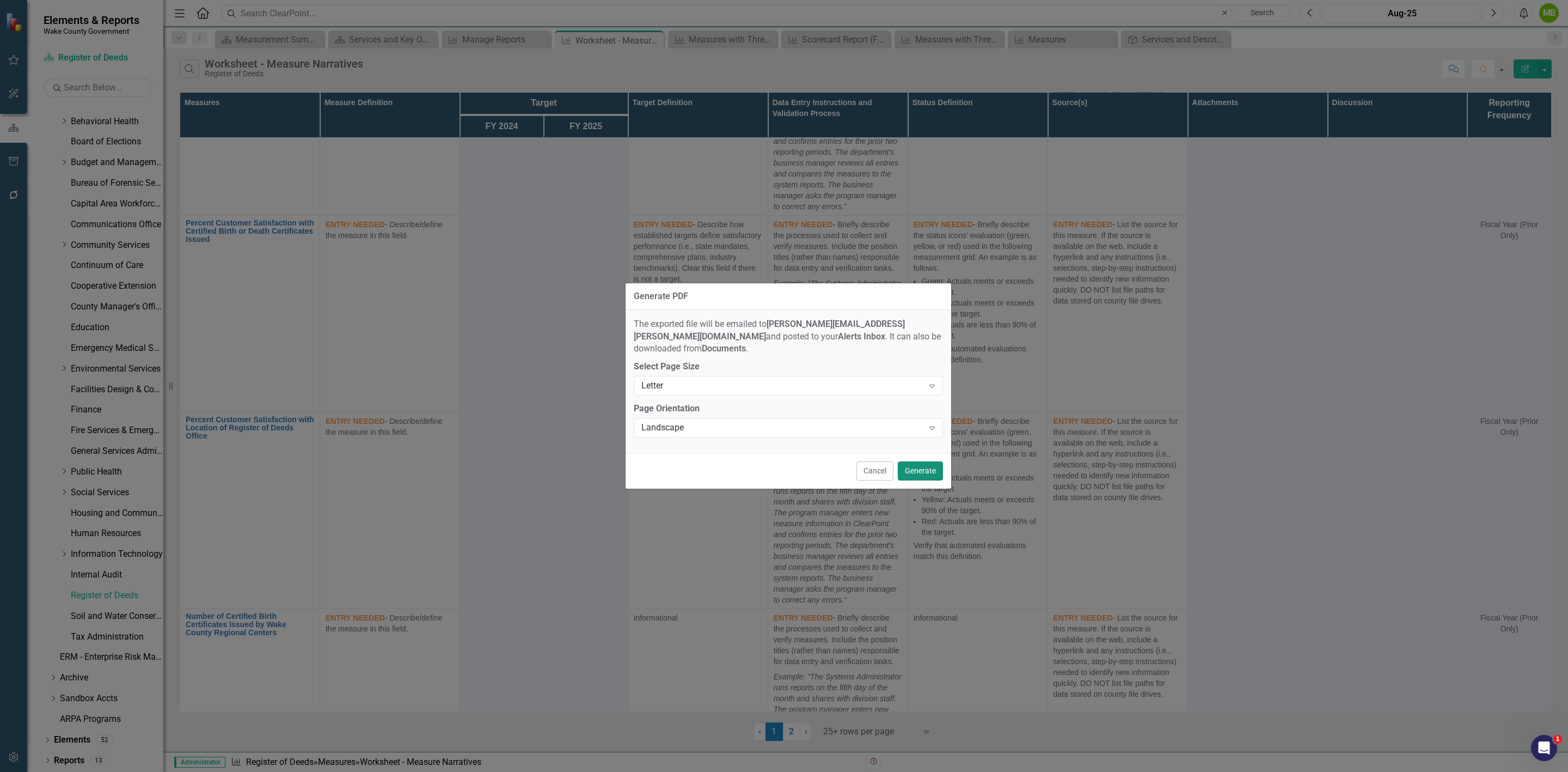
click at [941, 466] on button "Generate" at bounding box center [921, 471] width 45 height 19
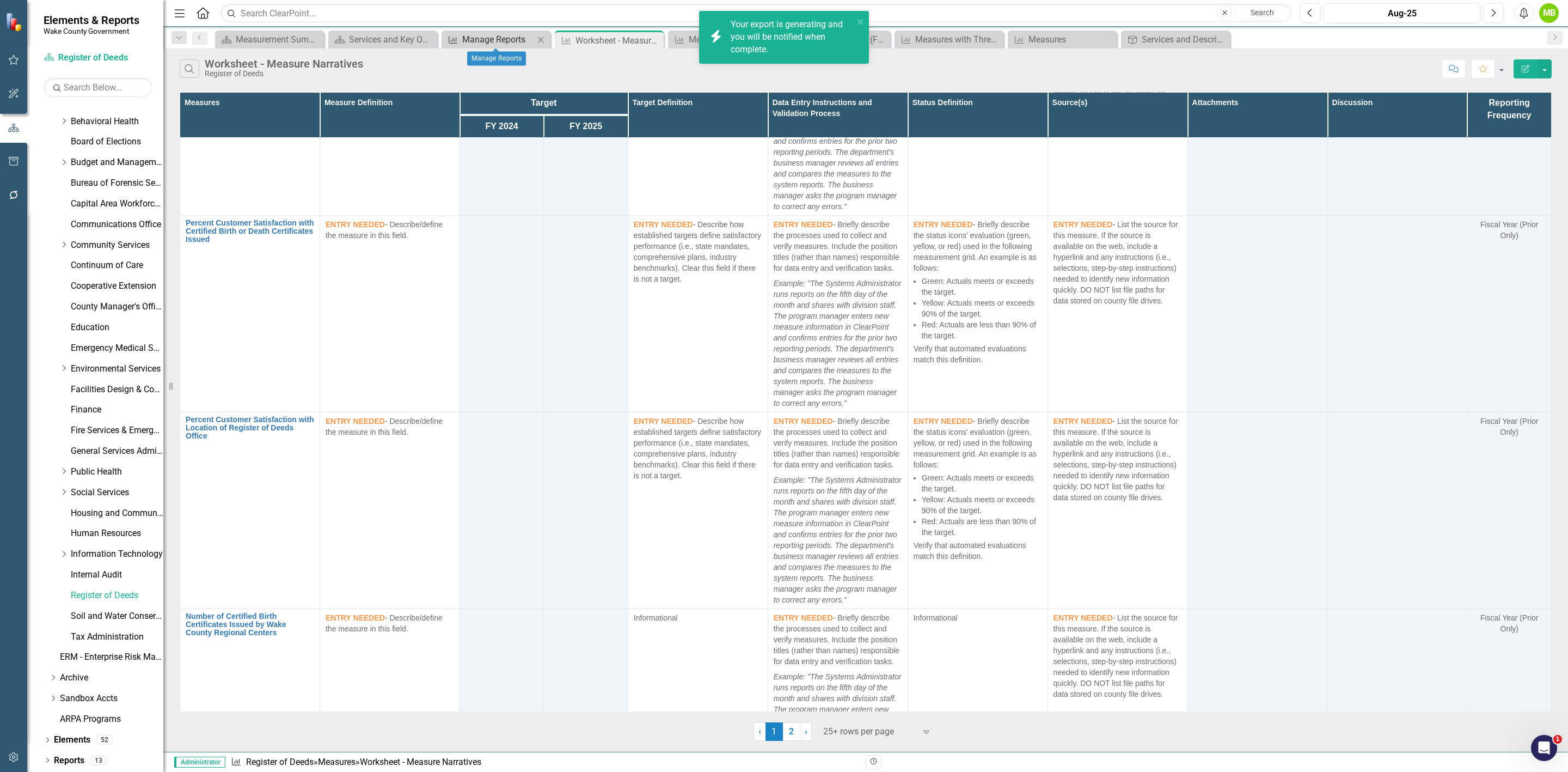
click at [516, 44] on div "Manage Reports" at bounding box center [498, 39] width 72 height 13
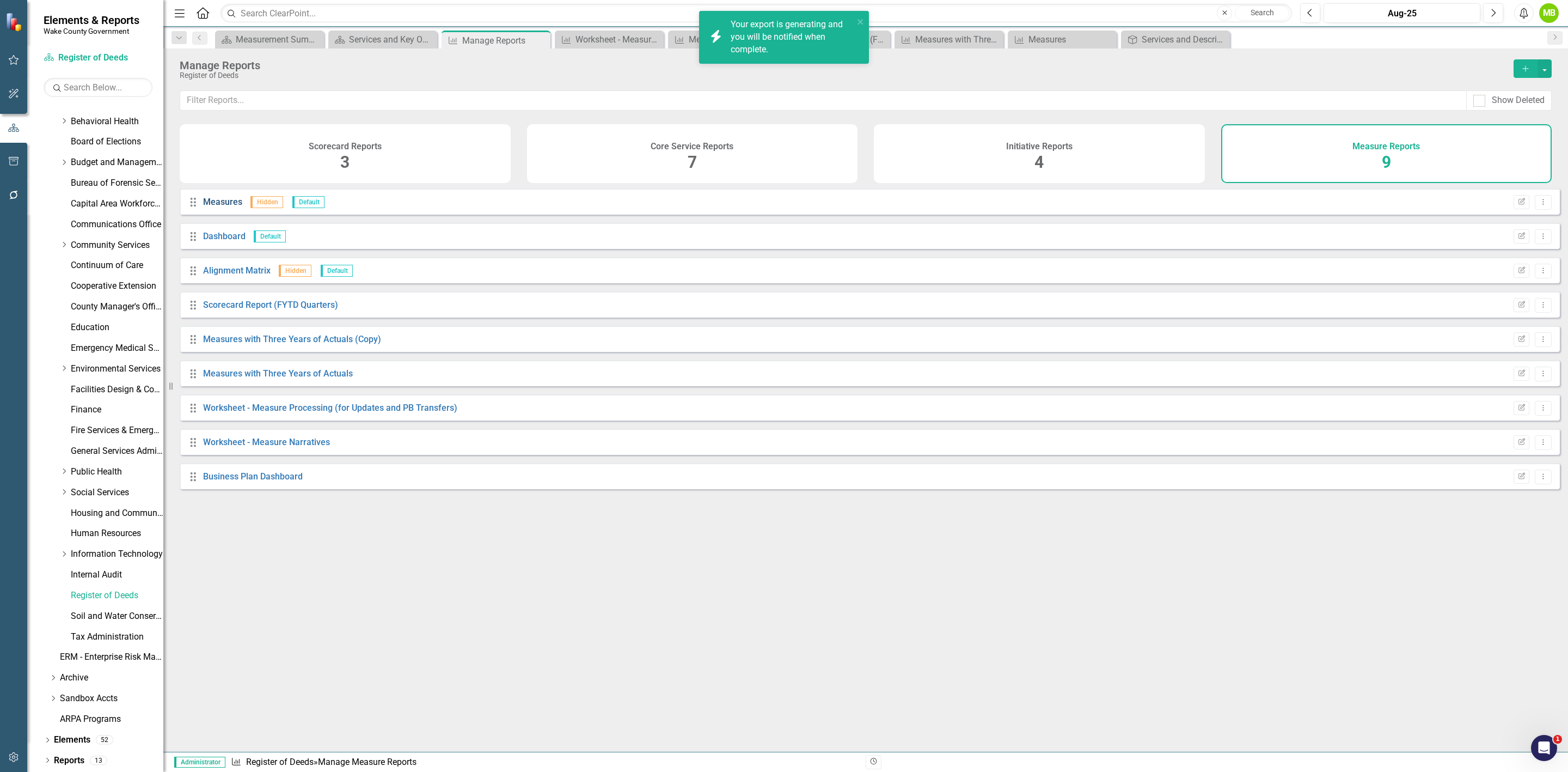
click at [229, 207] on link "Measures" at bounding box center [222, 202] width 39 height 10
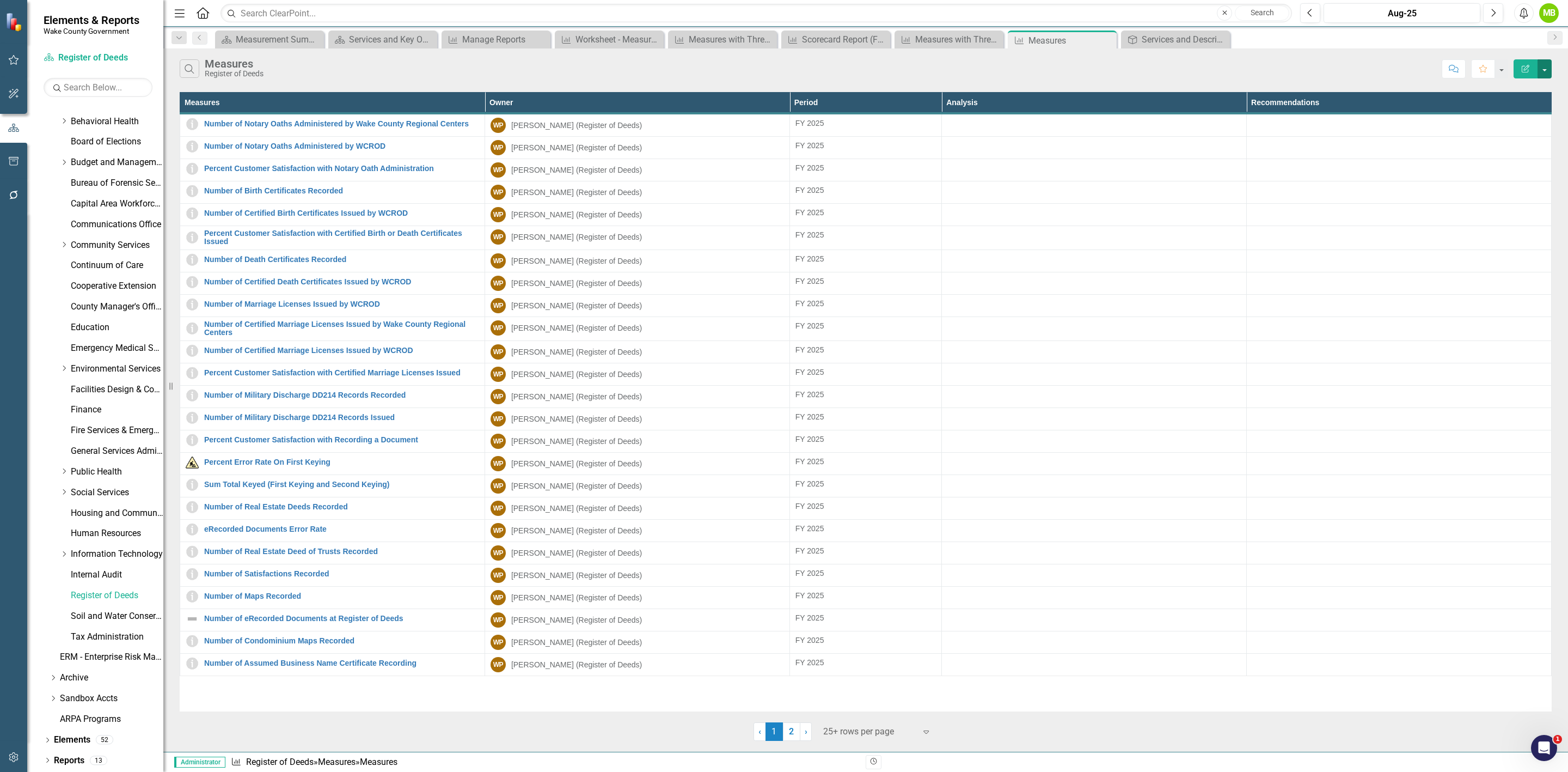
click at [1547, 74] on button "button" at bounding box center [1545, 69] width 14 height 19
click at [1540, 135] on link "Excel Export to Excel" at bounding box center [1508, 131] width 86 height 20
